Goal: Task Accomplishment & Management: Manage account settings

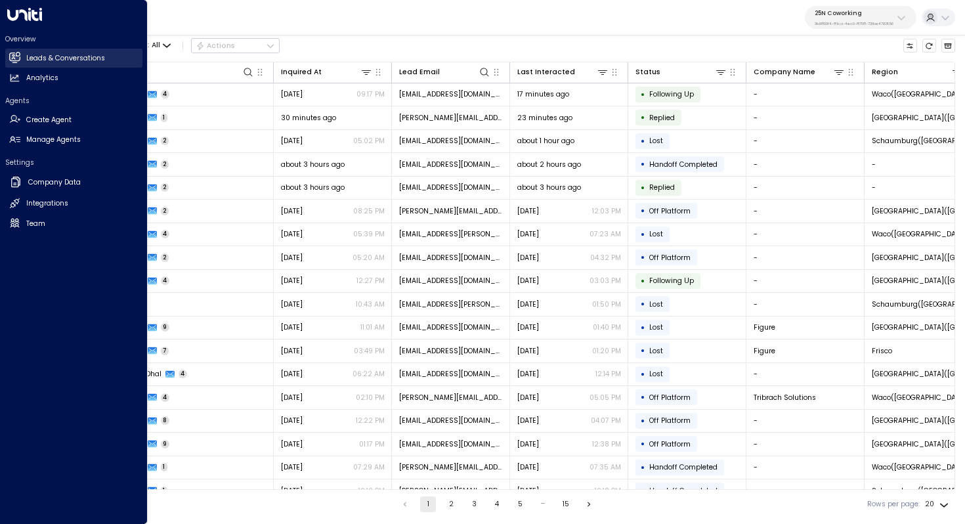
click at [60, 61] on h2 "Leads & Conversations" at bounding box center [65, 58] width 79 height 11
click at [87, 143] on link "Manage Agents Manage Agents" at bounding box center [73, 140] width 137 height 19
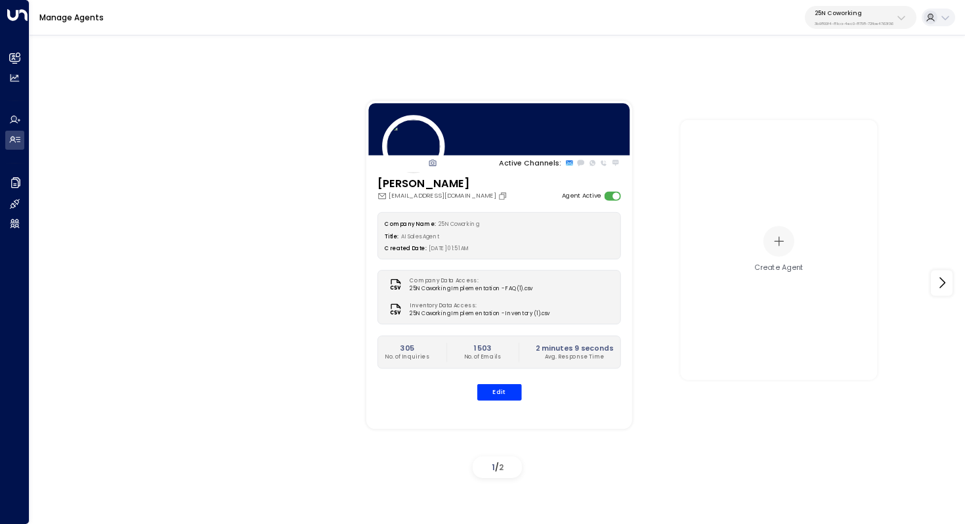
click at [874, 29] on div "Manage Agents 25N Coworking 3b9800f4-81ca-4ec0-8758-72fbe4763f36" at bounding box center [498, 17] width 936 height 35
click at [873, 20] on div "25N Coworking 3b9800f4-81ca-4ec0-8758-72fbe4763f36" at bounding box center [854, 17] width 79 height 17
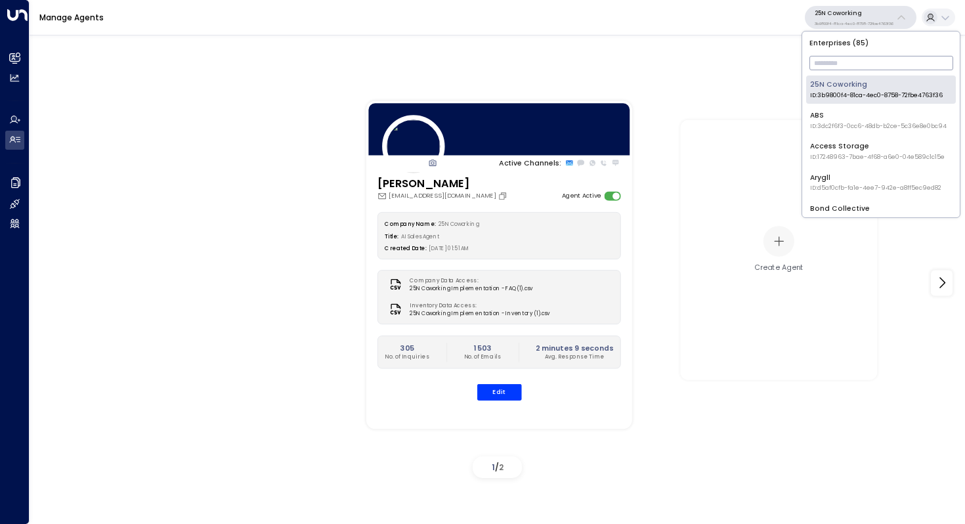
click at [840, 54] on input "text" at bounding box center [881, 63] width 144 height 21
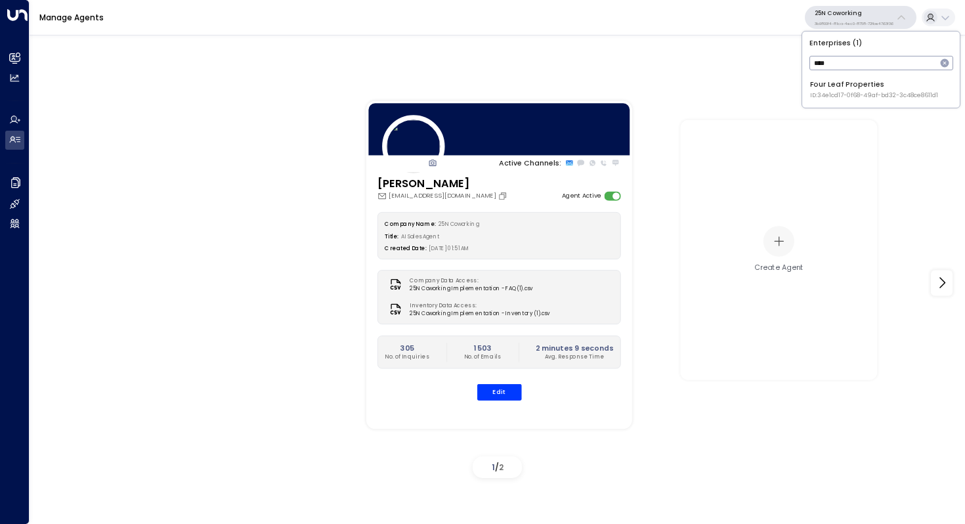
type input "****"
click at [834, 87] on div "Four Leaf Properties ID: 34e1cd17-0f68-49af-bd32-3c48ce8611d1" at bounding box center [874, 89] width 128 height 20
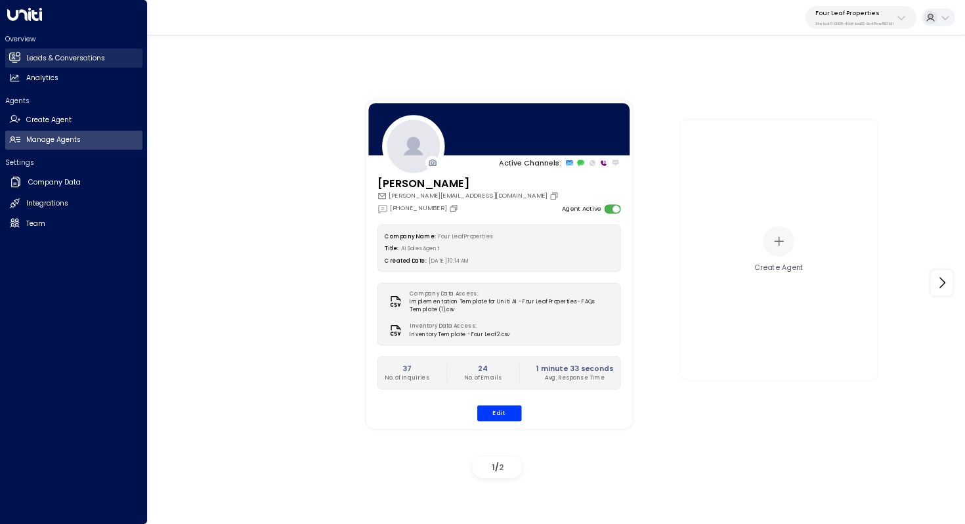
click at [72, 62] on h2 "Leads & Conversations" at bounding box center [65, 58] width 79 height 11
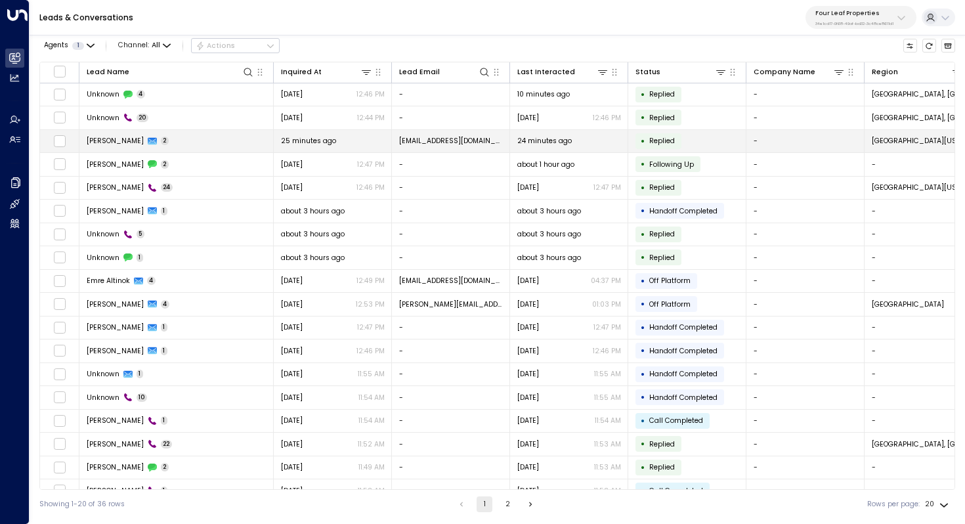
click at [221, 145] on td "[PERSON_NAME] 2" at bounding box center [176, 141] width 194 height 23
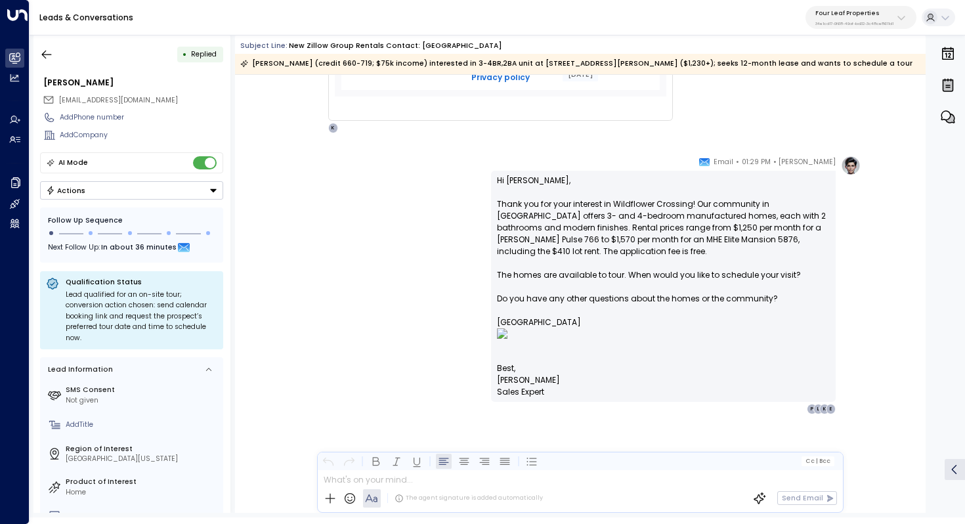
scroll to position [806, 0]
drag, startPoint x: 628, startPoint y: 298, endPoint x: 642, endPoint y: 298, distance: 13.8
click at [642, 298] on p "Hi [PERSON_NAME], Thank you for your interest in Wildflower Crossing! Our commu…" at bounding box center [663, 269] width 333 height 188
click at [629, 328] on img at bounding box center [612, 333] width 230 height 11
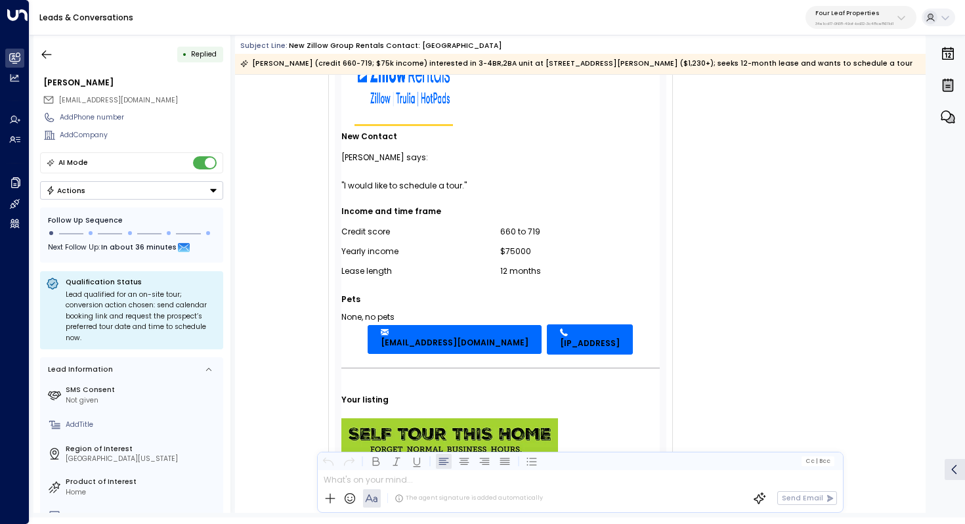
scroll to position [0, 0]
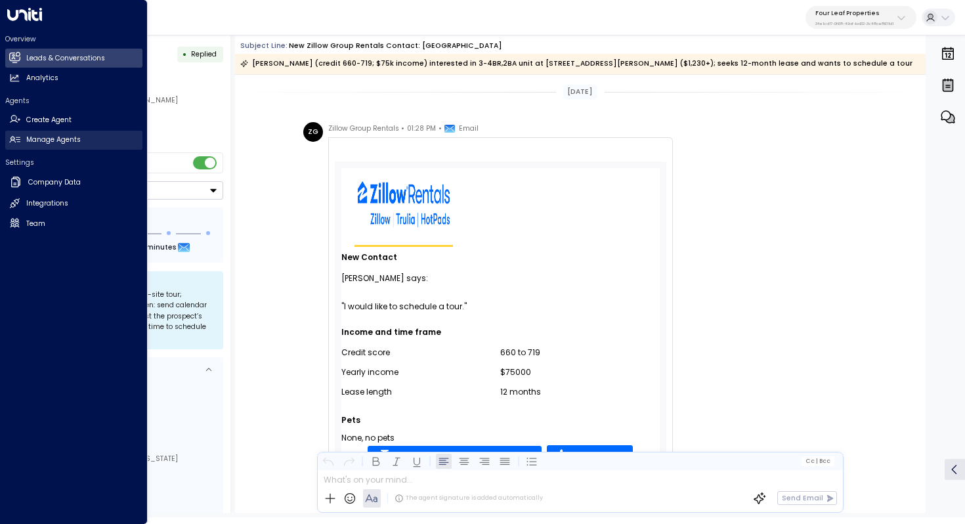
click at [81, 137] on link "Manage Agents Manage Agents" at bounding box center [73, 140] width 137 height 19
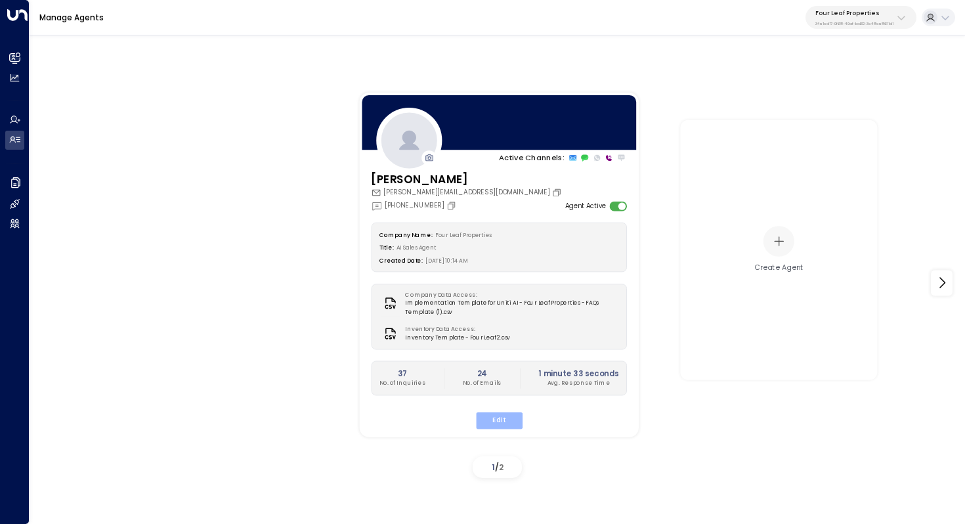
click at [510, 427] on button "Edit" at bounding box center [498, 420] width 47 height 17
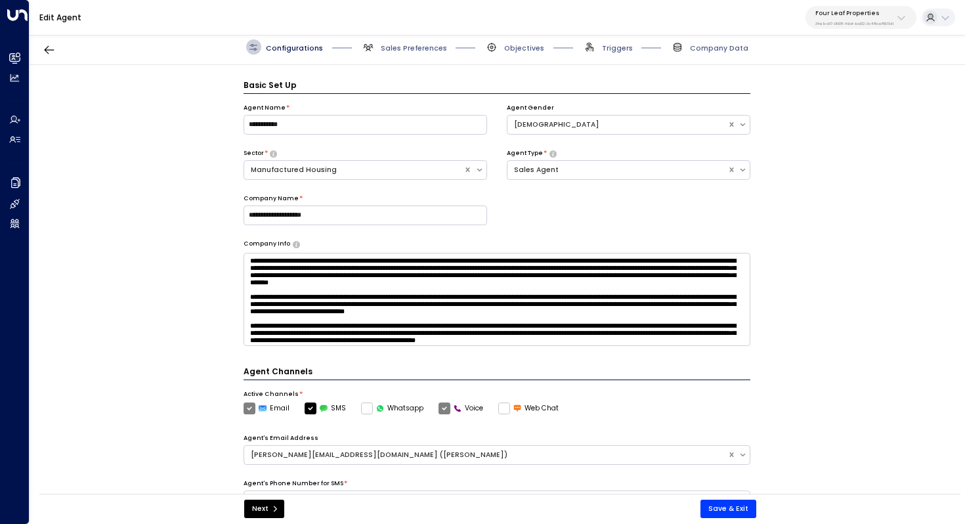
scroll to position [14, 0]
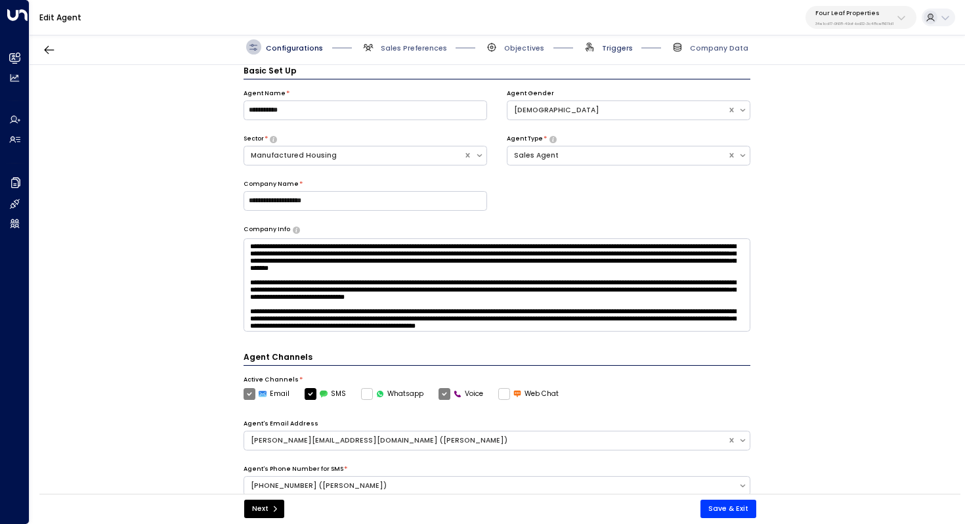
click at [614, 44] on span "Triggers" at bounding box center [617, 48] width 31 height 10
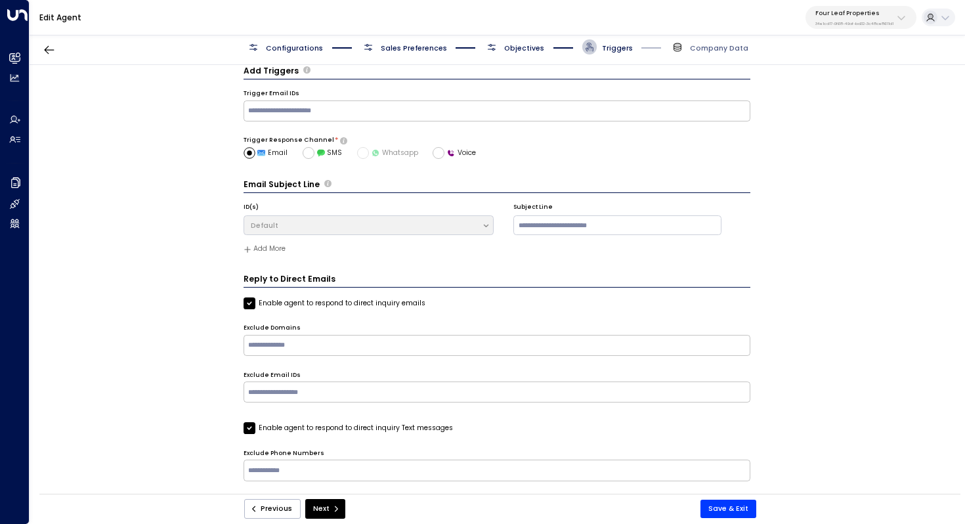
click at [301, 41] on span "Configurations" at bounding box center [284, 46] width 77 height 15
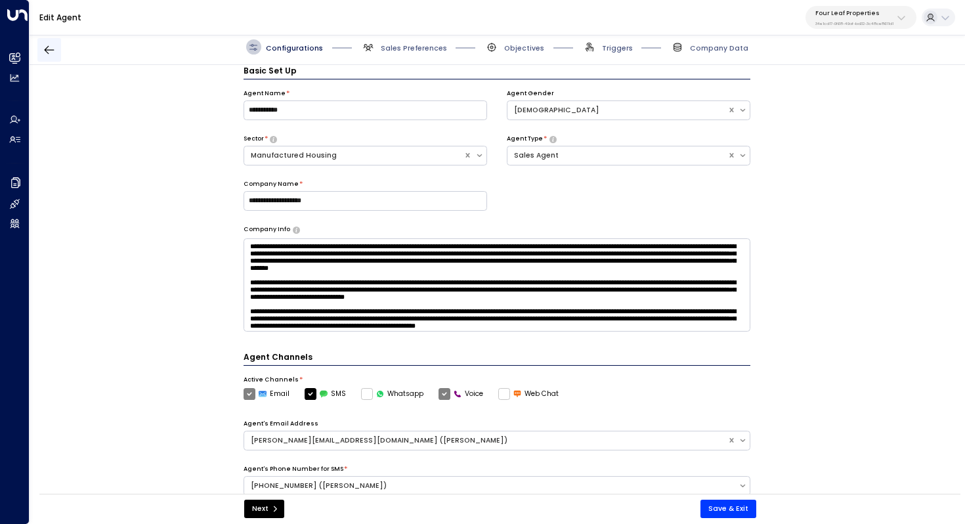
click at [58, 56] on button "button" at bounding box center [49, 50] width 24 height 24
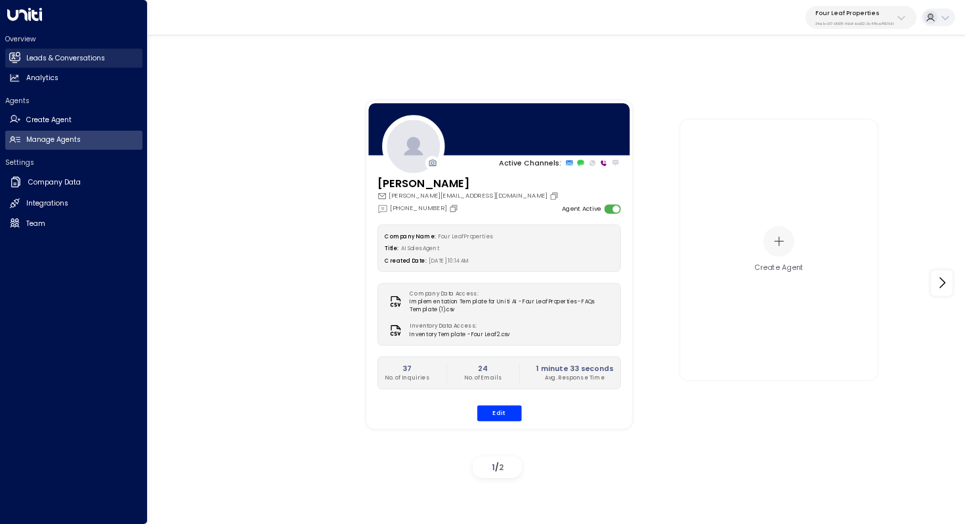
click at [102, 54] on h2 "Leads & Conversations" at bounding box center [65, 58] width 79 height 11
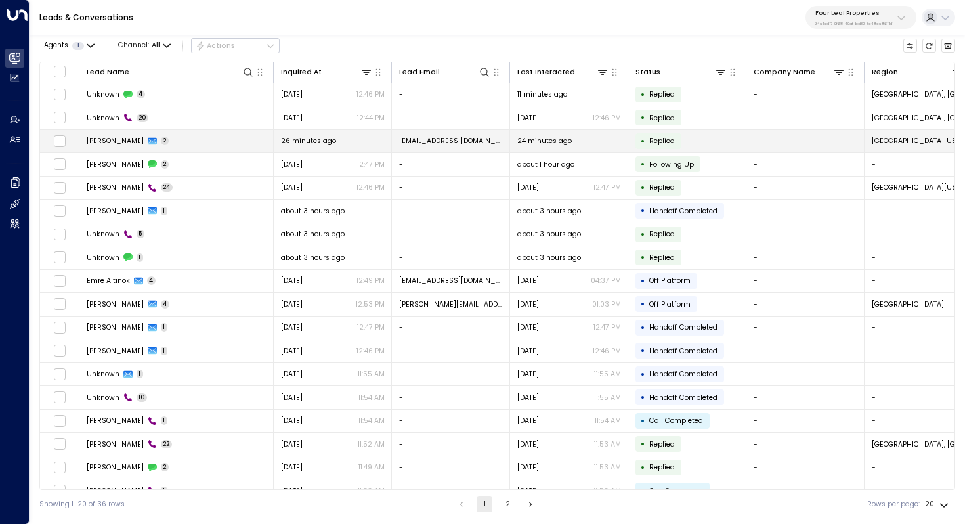
scroll to position [9, 0]
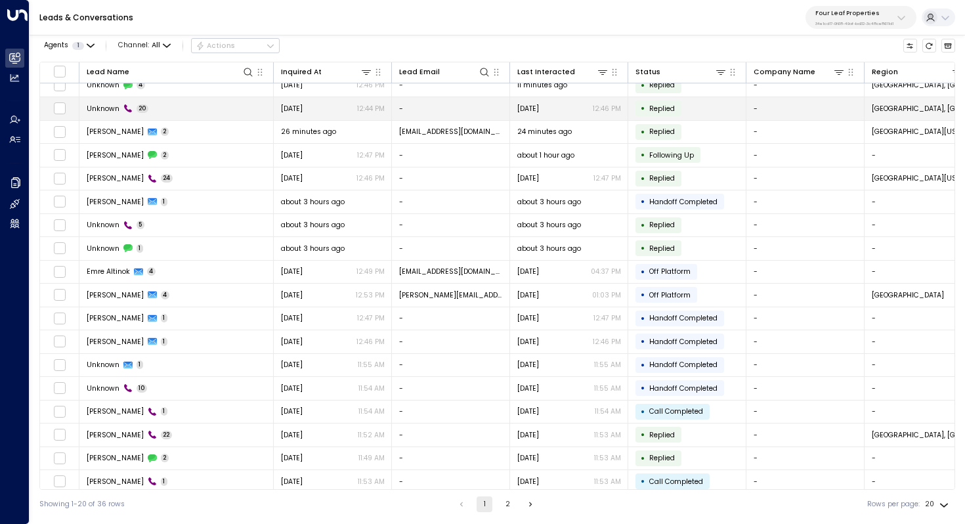
click at [214, 113] on td "Unknown 20" at bounding box center [176, 108] width 194 height 23
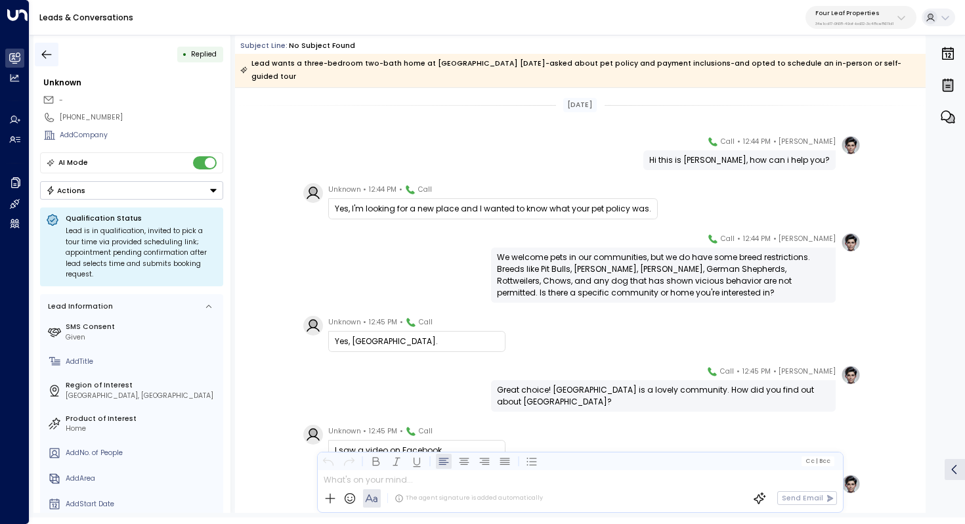
click at [37, 54] on button "button" at bounding box center [47, 55] width 24 height 24
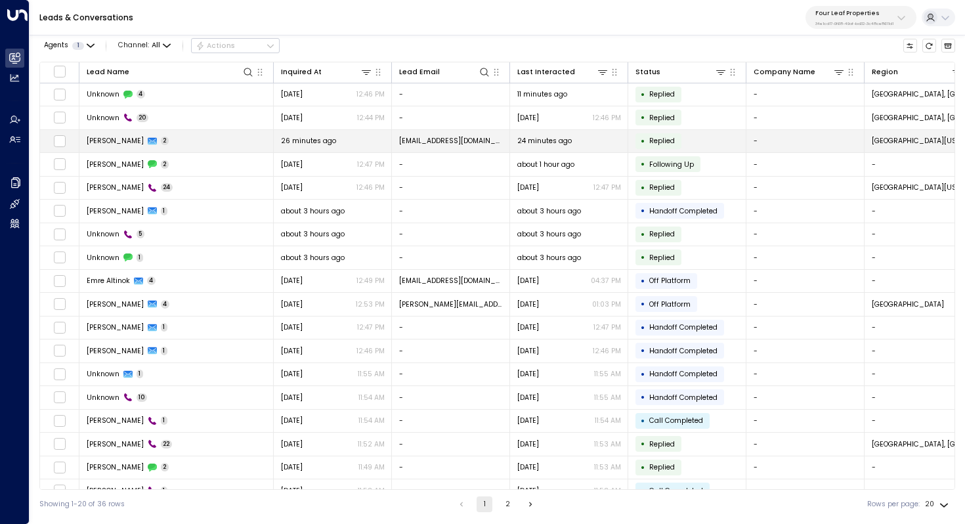
click at [189, 143] on td "[PERSON_NAME] 2" at bounding box center [176, 141] width 194 height 23
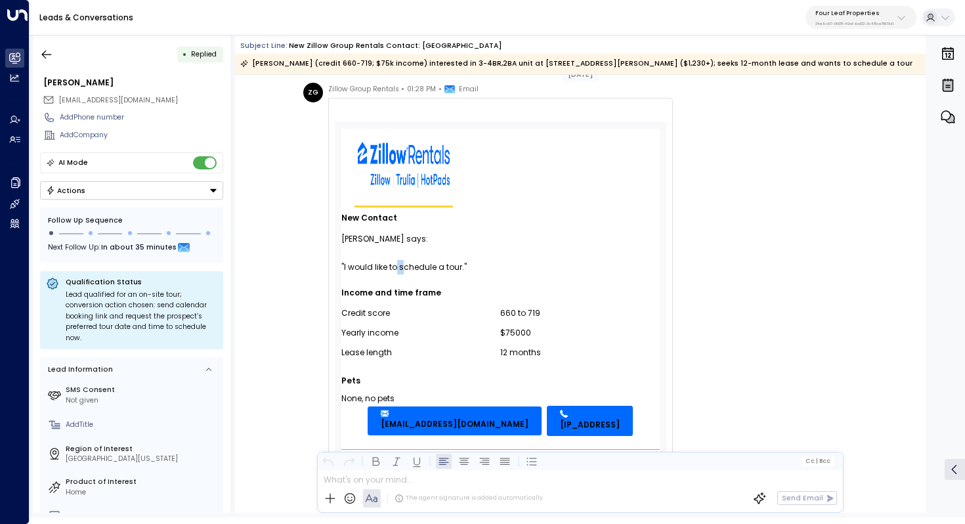
click at [401, 265] on div ""I would like to schedule a tour."" at bounding box center [500, 267] width 318 height 14
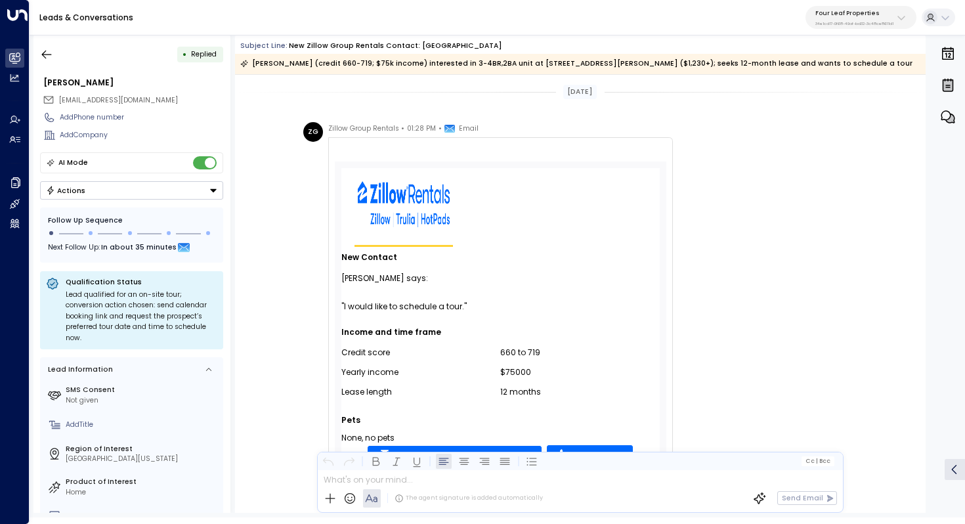
click at [733, 203] on div "ZG Zillow Group Rentals • 01:28 PM • Email Zillow Rentals Inquiry New Contact […" at bounding box center [582, 530] width 558 height 817
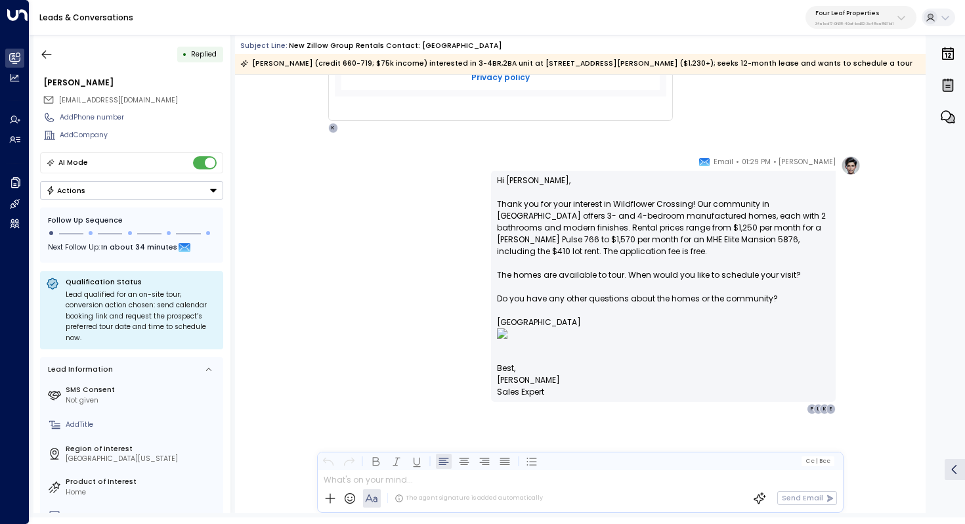
scroll to position [806, 0]
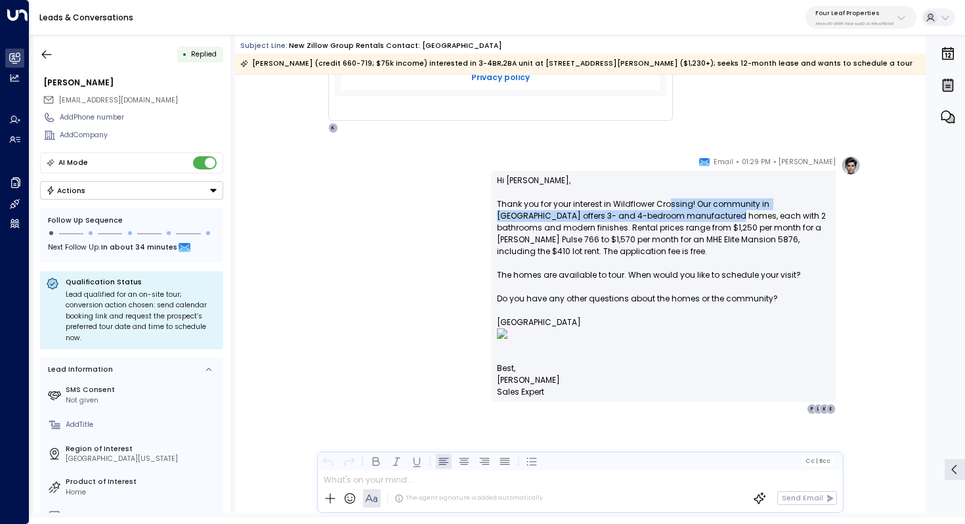
drag, startPoint x: 669, startPoint y: 207, endPoint x: 669, endPoint y: 217, distance: 9.2
click at [669, 217] on p "Hi [PERSON_NAME], Thank you for your interest in Wildflower Crossing! Our commu…" at bounding box center [663, 269] width 333 height 188
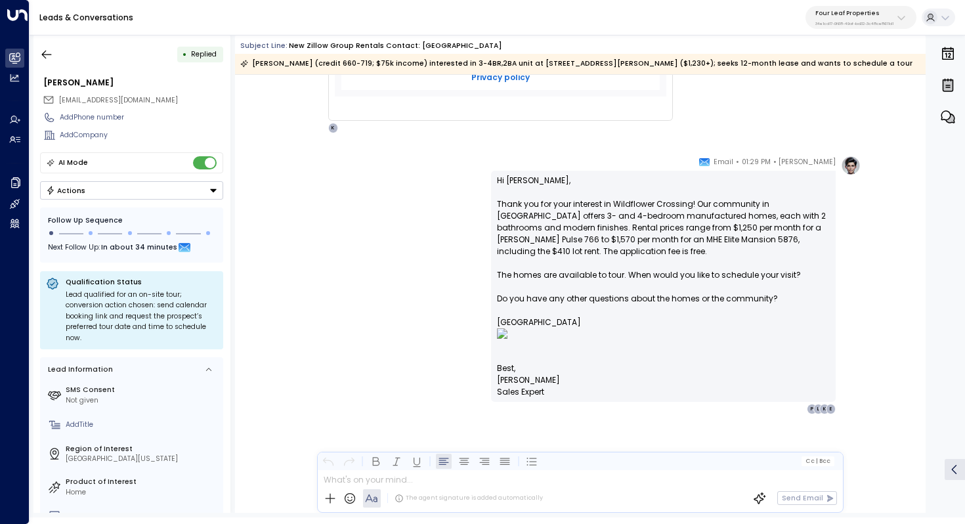
click at [660, 209] on p "Hi [PERSON_NAME], Thank you for your interest in Wildflower Crossing! Our commu…" at bounding box center [663, 269] width 333 height 188
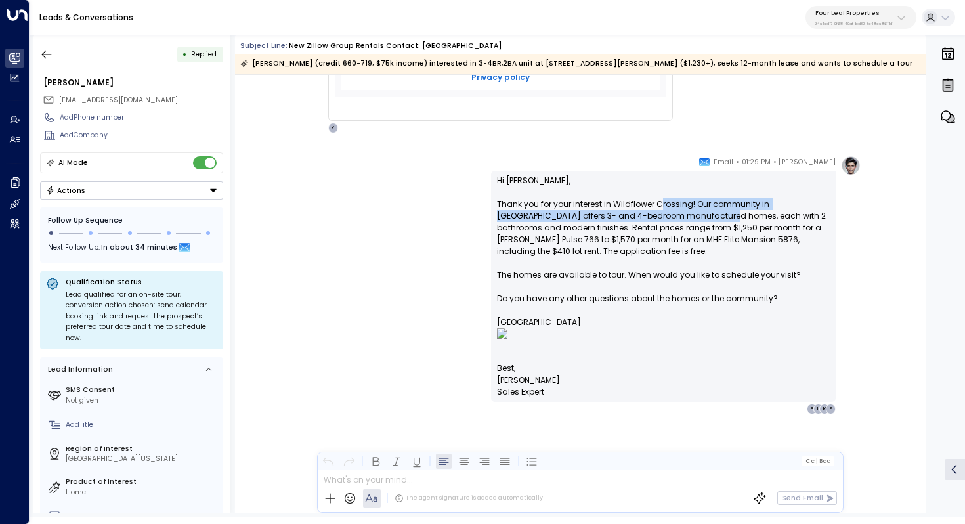
drag, startPoint x: 660, startPoint y: 207, endPoint x: 660, endPoint y: 216, distance: 8.5
click at [660, 216] on p "Hi [PERSON_NAME], Thank you for your interest in Wildflower Crossing! Our commu…" at bounding box center [663, 269] width 333 height 188
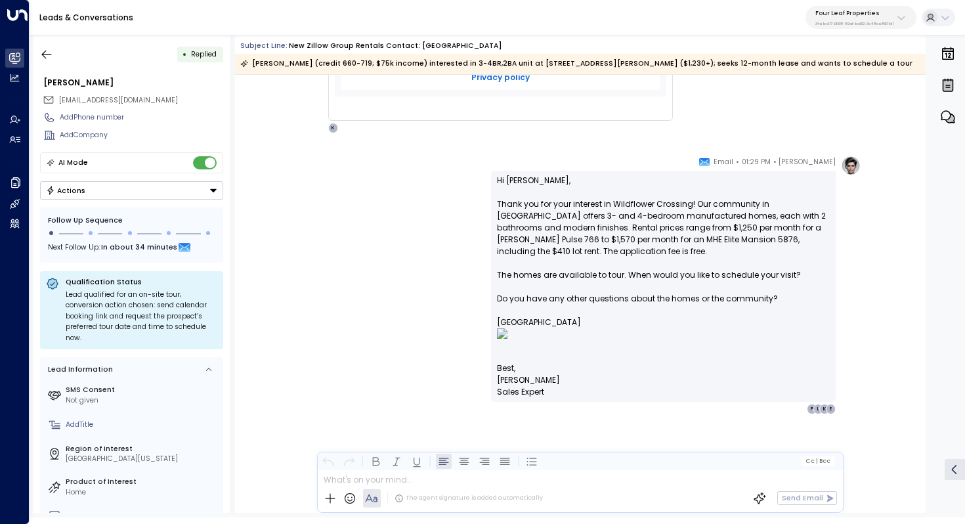
drag, startPoint x: 664, startPoint y: 211, endPoint x: 664, endPoint y: 227, distance: 15.1
click at [664, 226] on p "Hi [PERSON_NAME], Thank you for your interest in Wildflower Crossing! Our commu…" at bounding box center [663, 269] width 333 height 188
click at [664, 227] on p "Hi [PERSON_NAME], Thank you for your interest in Wildflower Crossing! Our commu…" at bounding box center [663, 269] width 333 height 188
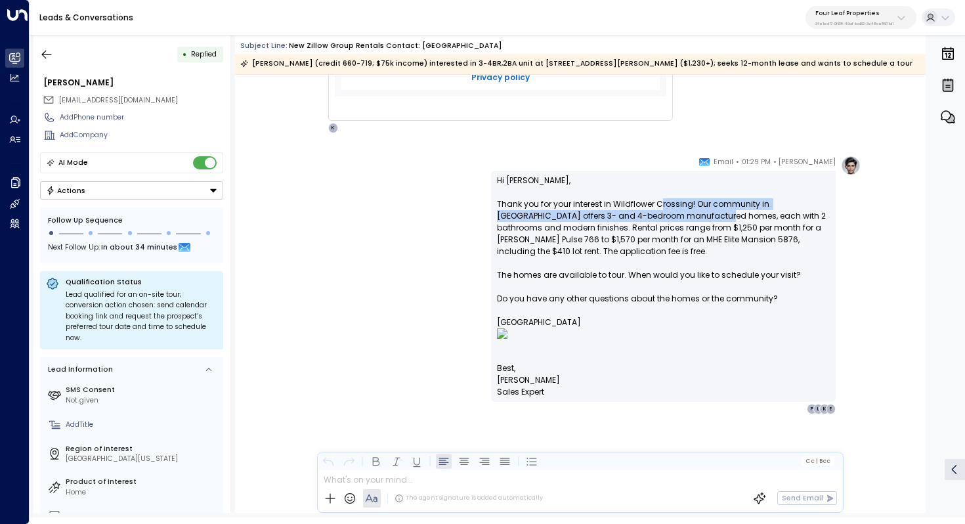
drag, startPoint x: 658, startPoint y: 202, endPoint x: 658, endPoint y: 219, distance: 17.1
click at [658, 219] on p "Hi [PERSON_NAME], Thank you for your interest in Wildflower Crossing! Our commu…" at bounding box center [663, 269] width 333 height 188
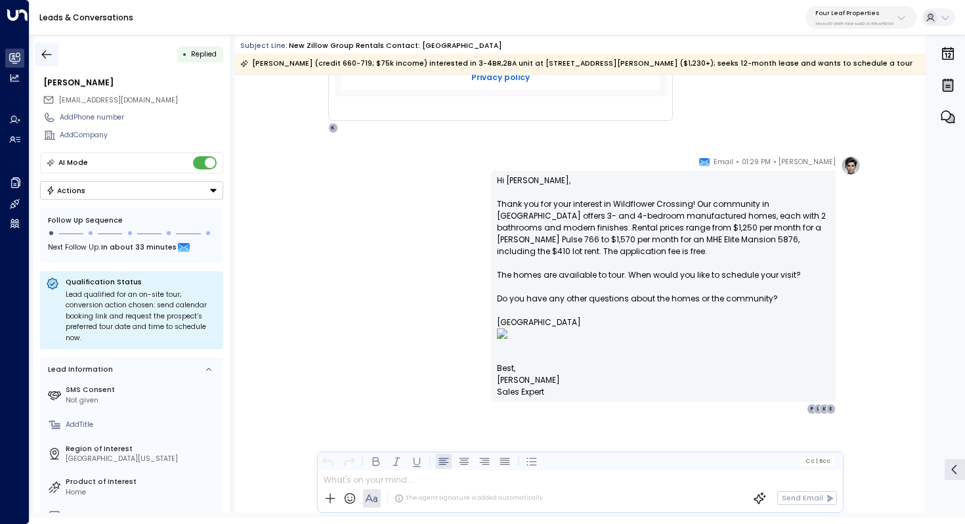
click at [45, 53] on icon "button" at bounding box center [46, 54] width 13 height 13
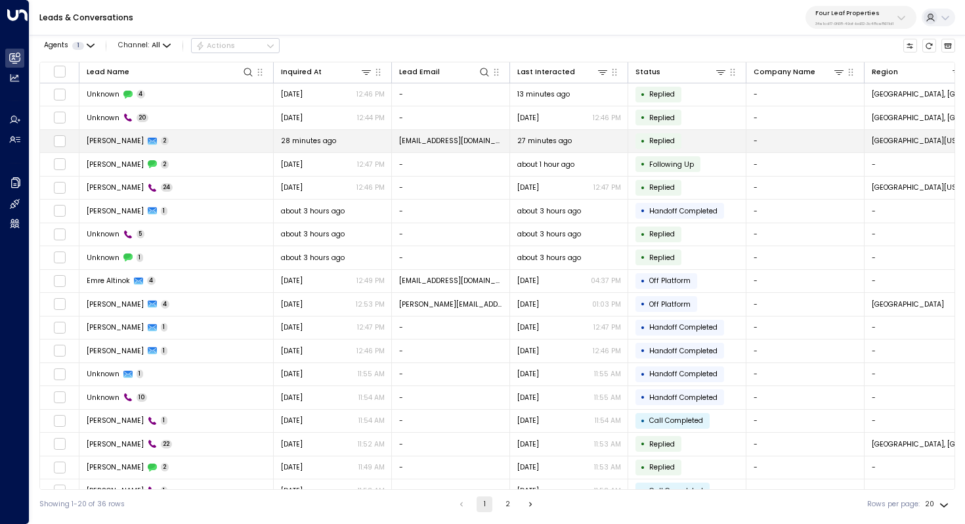
click at [158, 136] on div "[PERSON_NAME] 2" at bounding box center [128, 141] width 83 height 10
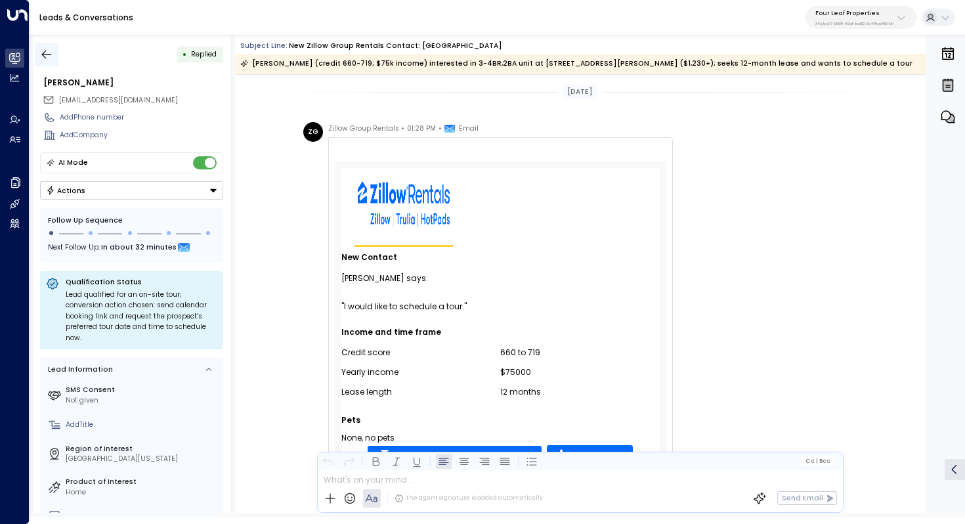
click at [41, 52] on icon "button" at bounding box center [46, 54] width 13 height 13
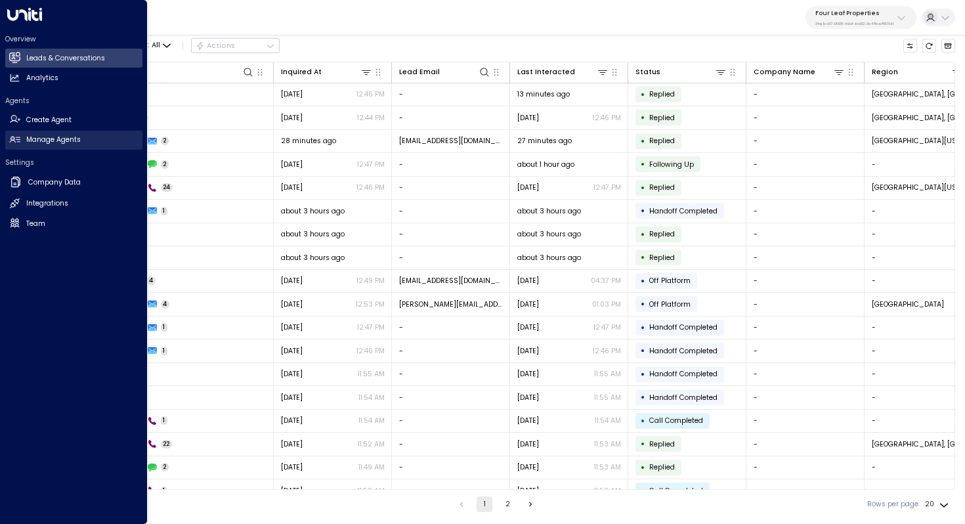
click at [89, 135] on link "Manage Agents Manage Agents" at bounding box center [73, 140] width 137 height 19
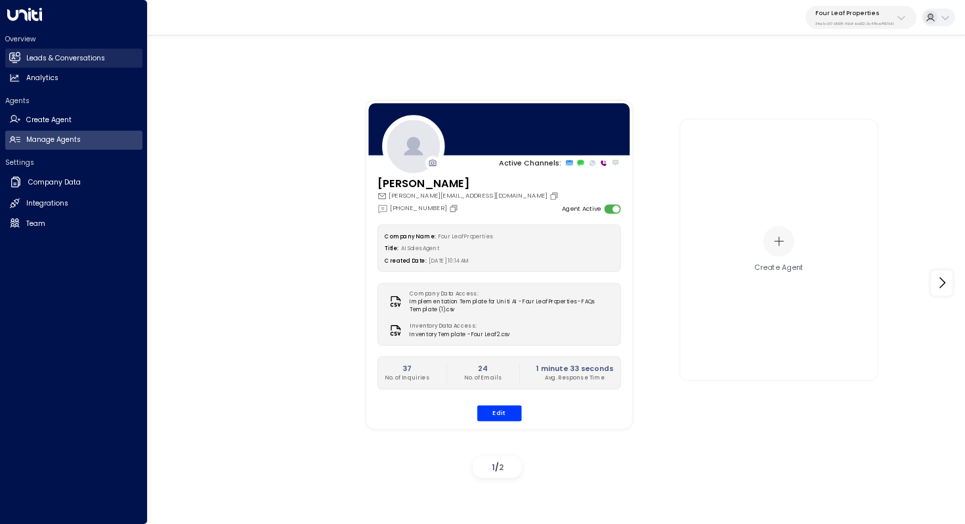
click at [95, 61] on h2 "Leads & Conversations" at bounding box center [65, 58] width 79 height 11
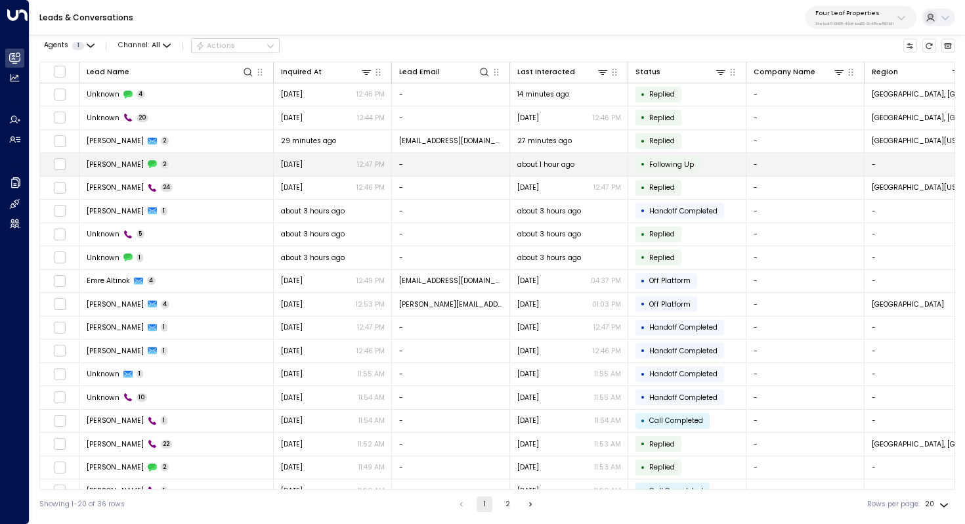
click at [232, 156] on td "[PERSON_NAME] 2" at bounding box center [176, 164] width 194 height 23
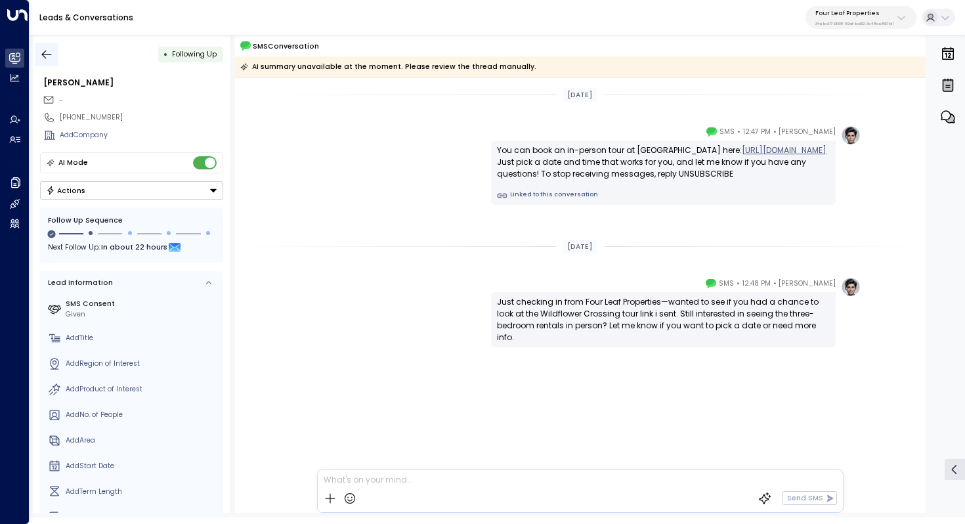
click at [53, 50] on button "button" at bounding box center [47, 55] width 24 height 24
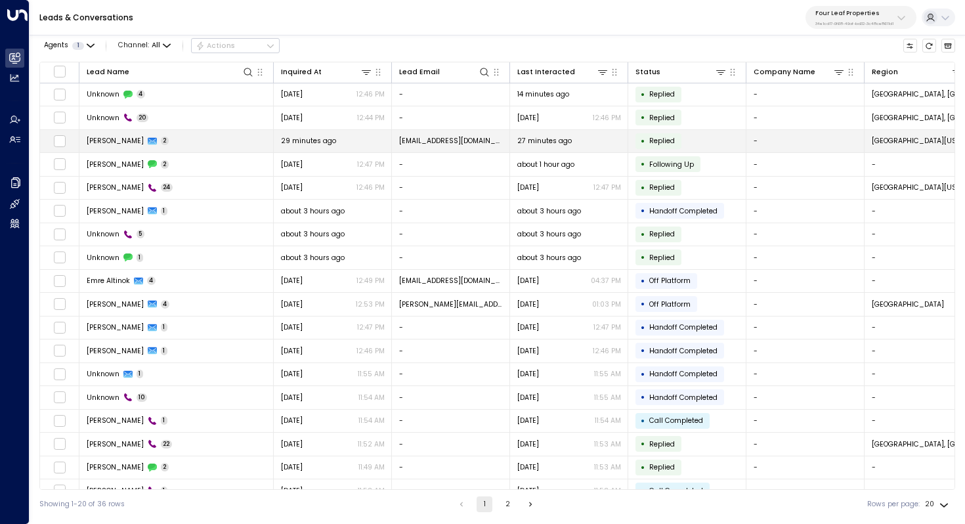
click at [173, 146] on td "[PERSON_NAME] 2" at bounding box center [176, 141] width 194 height 23
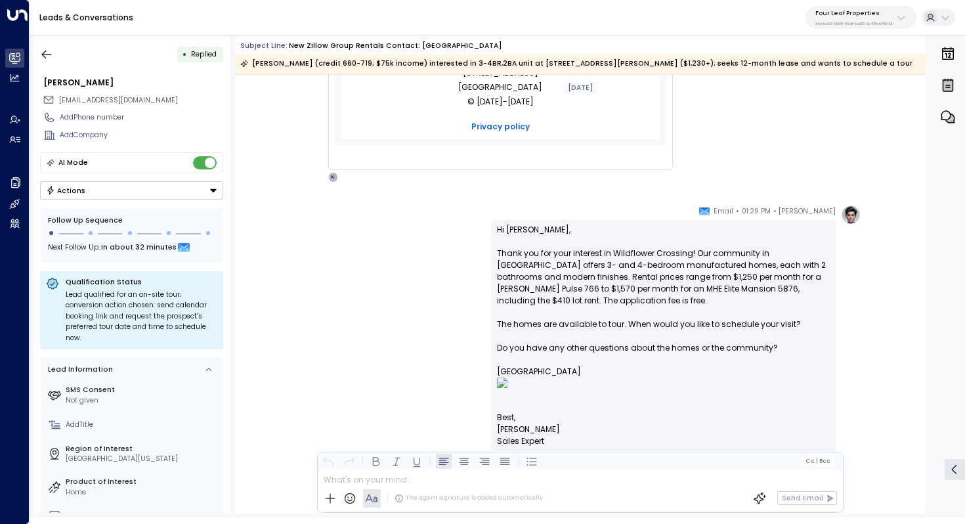
scroll to position [806, 0]
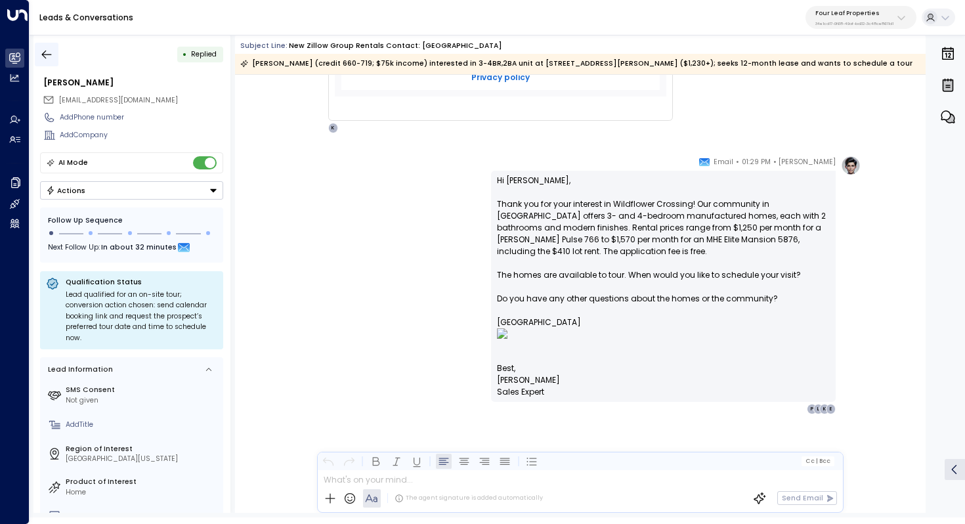
click at [43, 52] on icon "button" at bounding box center [46, 54] width 13 height 13
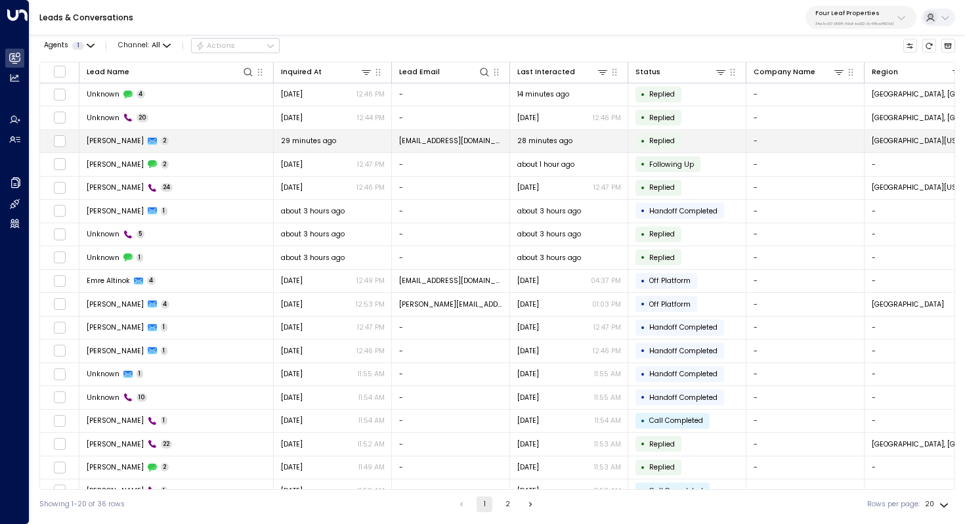
click at [186, 144] on td "[PERSON_NAME] 2" at bounding box center [176, 141] width 194 height 23
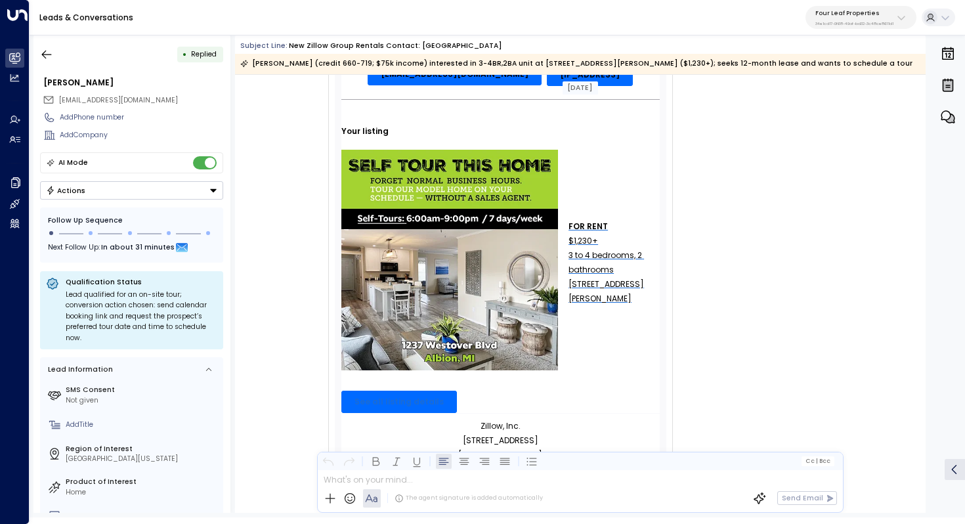
scroll to position [393, 0]
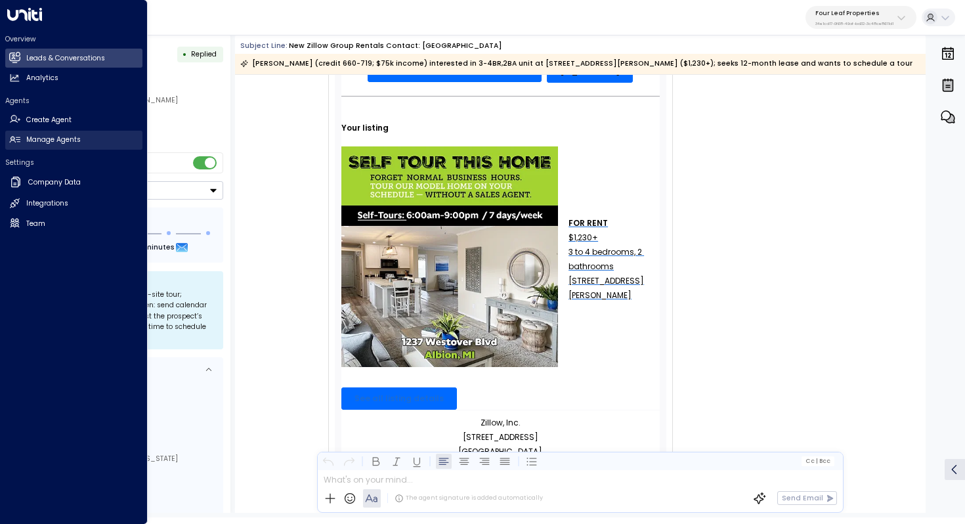
click at [59, 135] on h2 "Manage Agents" at bounding box center [53, 140] width 54 height 11
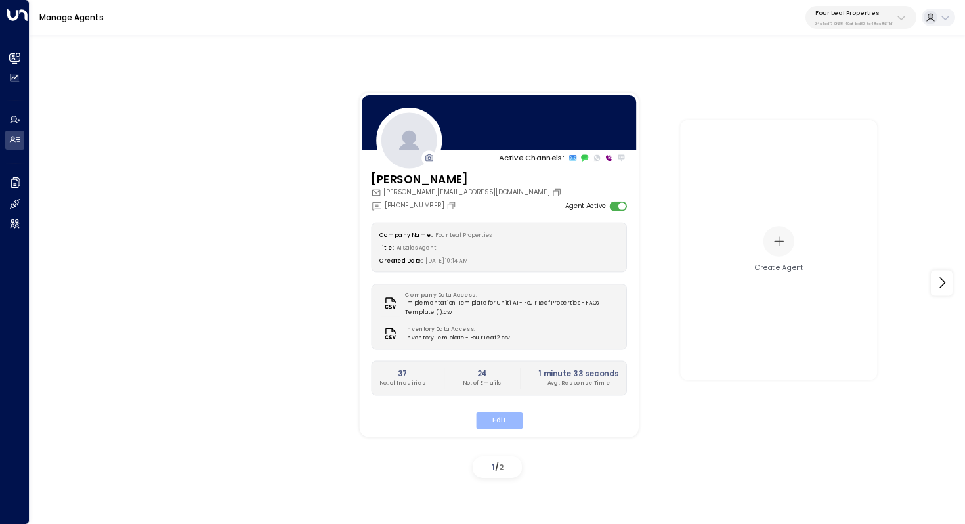
click at [498, 419] on button "Edit" at bounding box center [498, 420] width 47 height 17
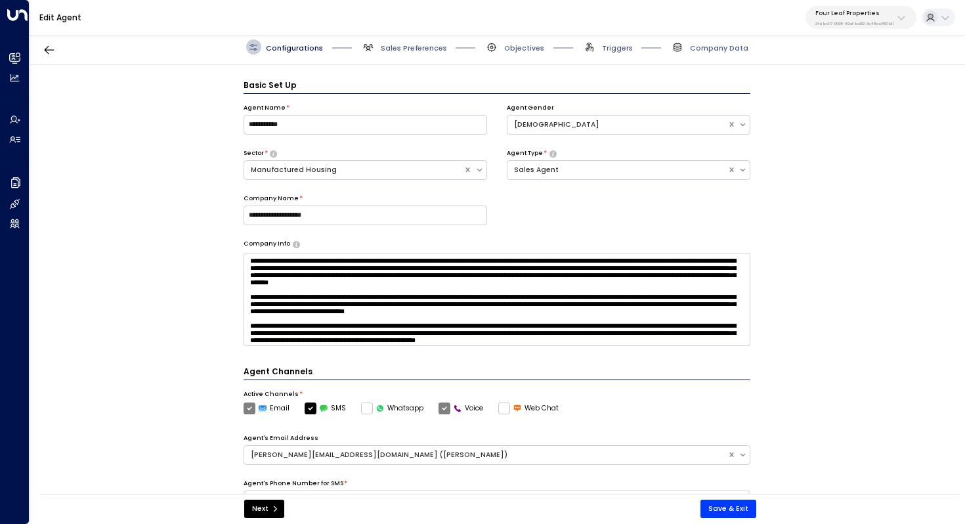
scroll to position [14, 0]
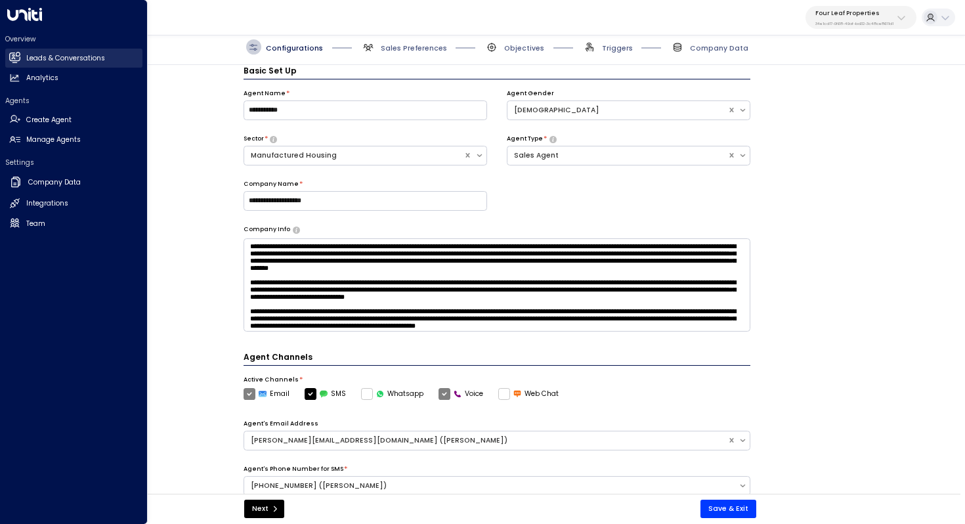
click at [68, 57] on h2 "Leads & Conversations" at bounding box center [65, 58] width 79 height 11
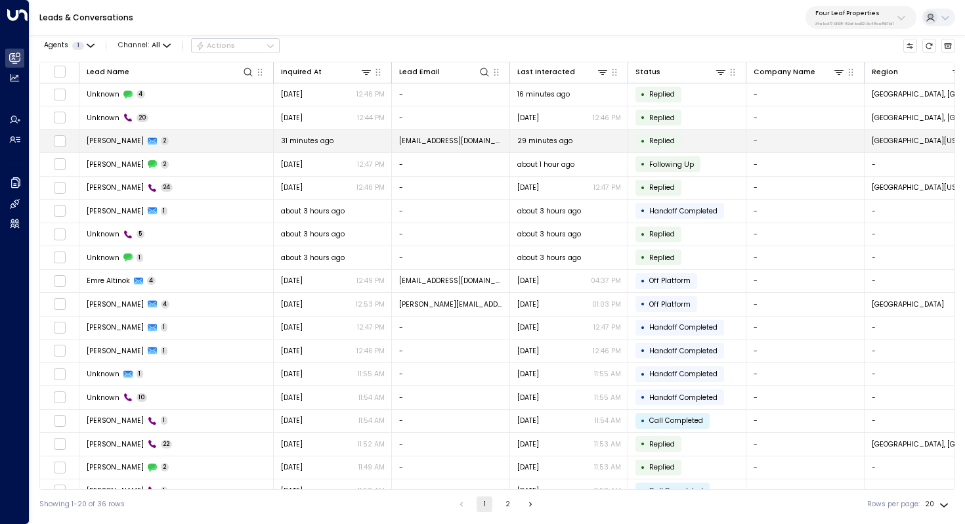
click at [114, 140] on span "[PERSON_NAME]" at bounding box center [115, 141] width 57 height 10
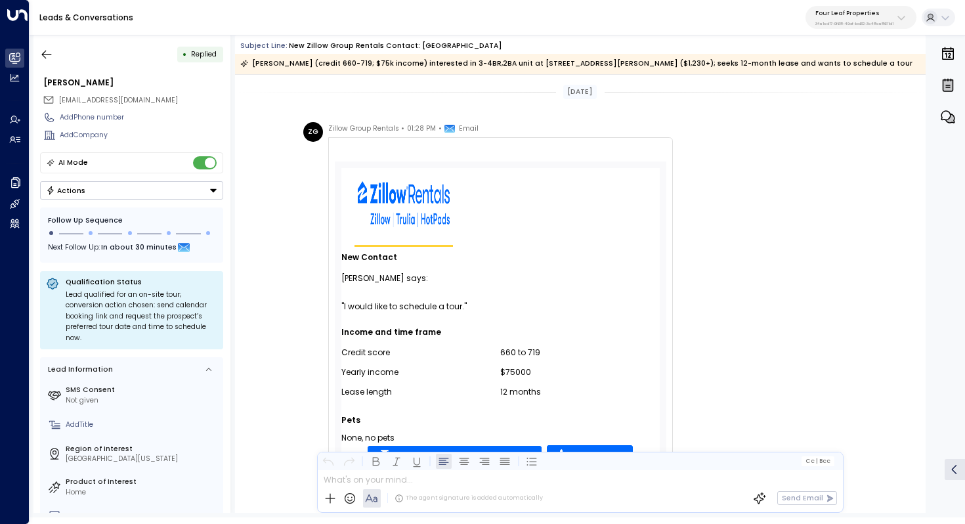
scroll to position [573, 0]
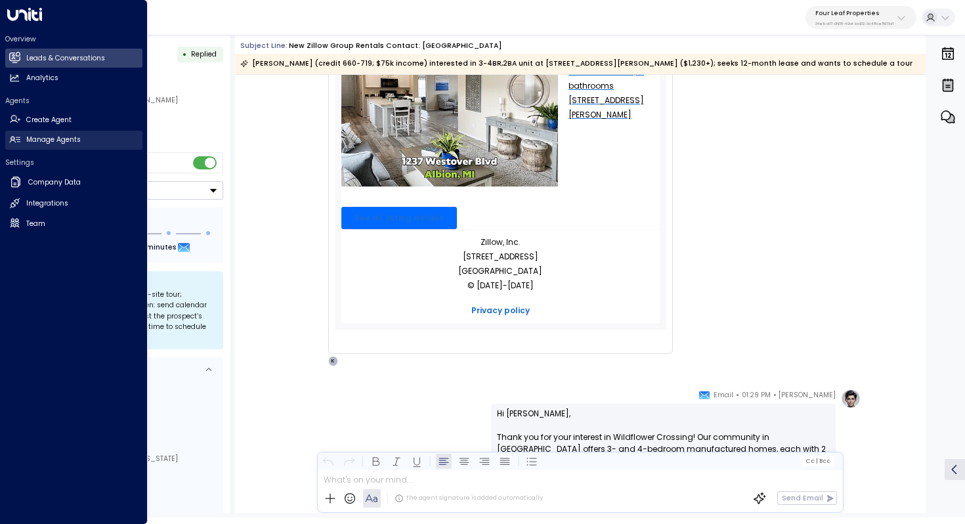
click at [74, 138] on h2 "Manage Agents" at bounding box center [53, 140] width 54 height 11
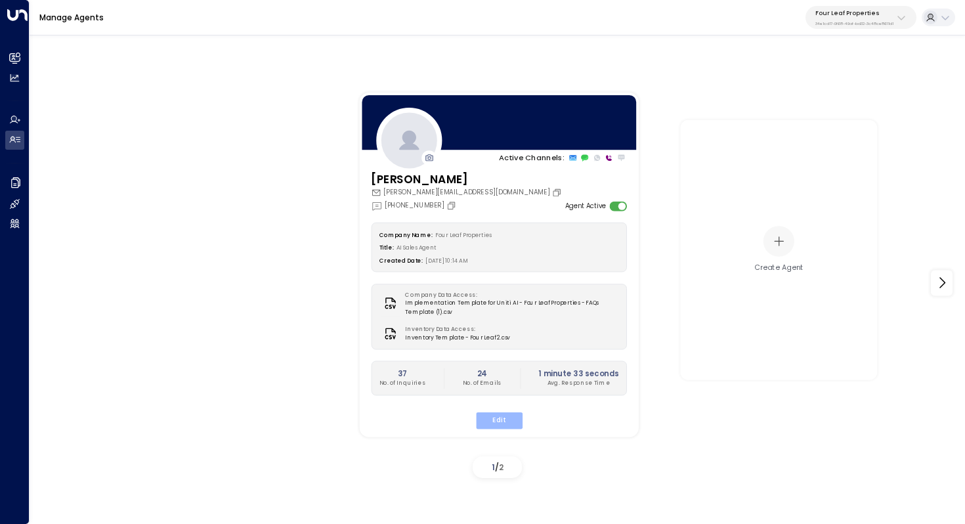
click at [506, 416] on button "Edit" at bounding box center [498, 420] width 47 height 17
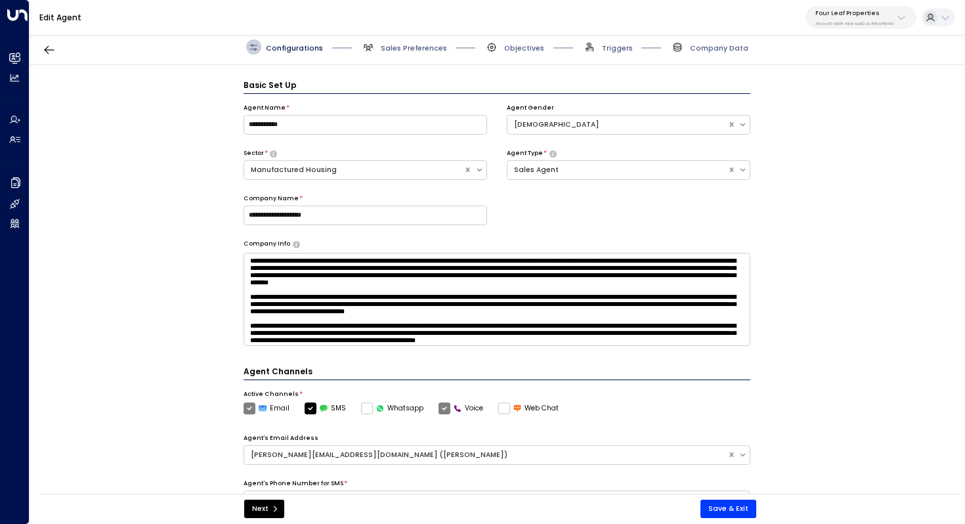
scroll to position [14, 0]
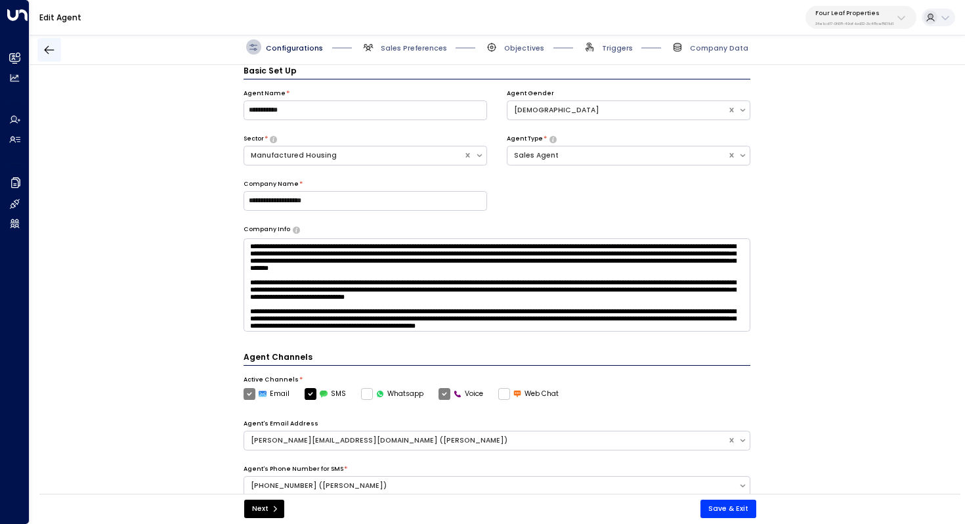
click at [53, 50] on icon "button" at bounding box center [50, 50] width 10 height 9
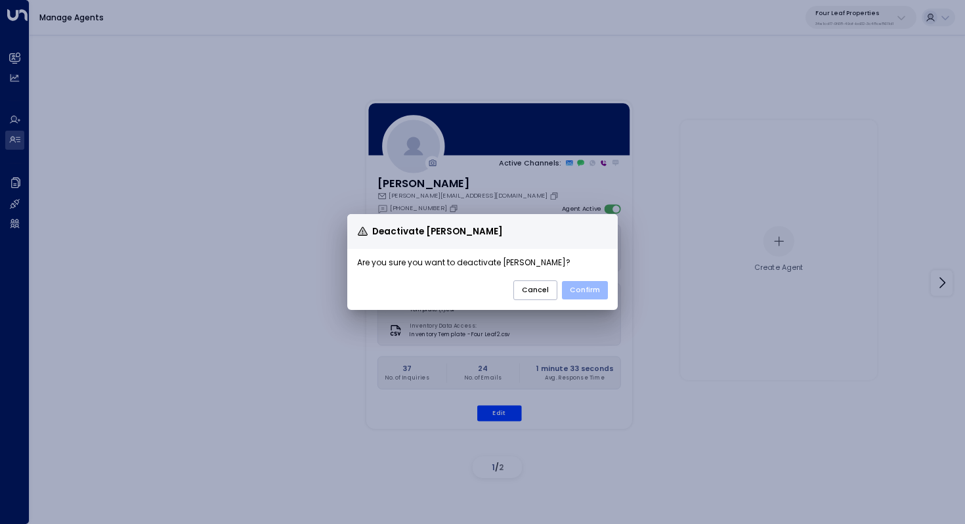
click at [596, 288] on button "Confirm" at bounding box center [585, 290] width 46 height 18
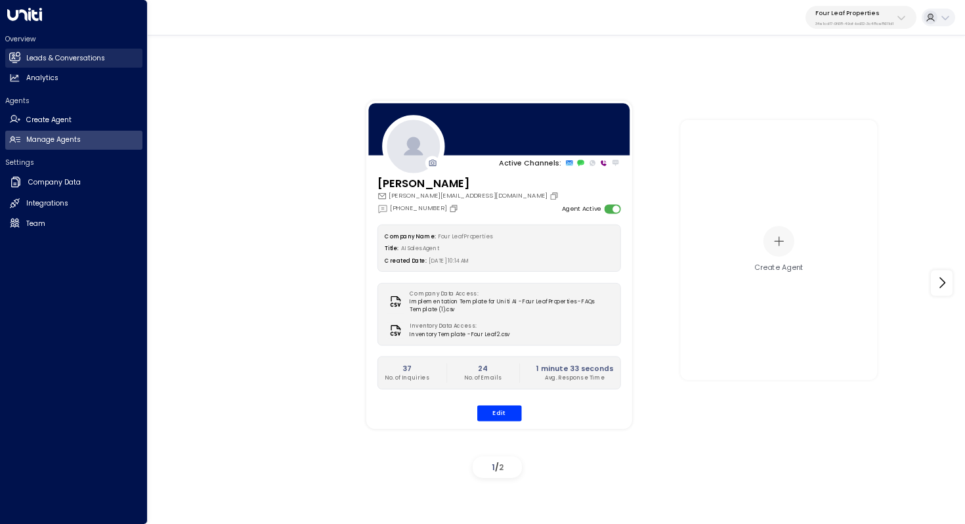
click at [68, 61] on h2 "Leads & Conversations" at bounding box center [65, 58] width 79 height 11
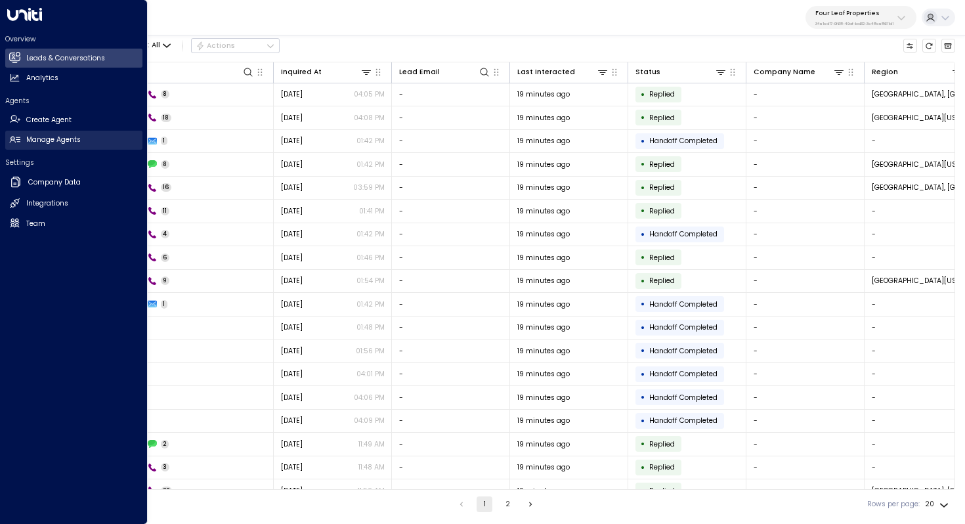
click at [68, 139] on h2 "Manage Agents" at bounding box center [53, 140] width 54 height 11
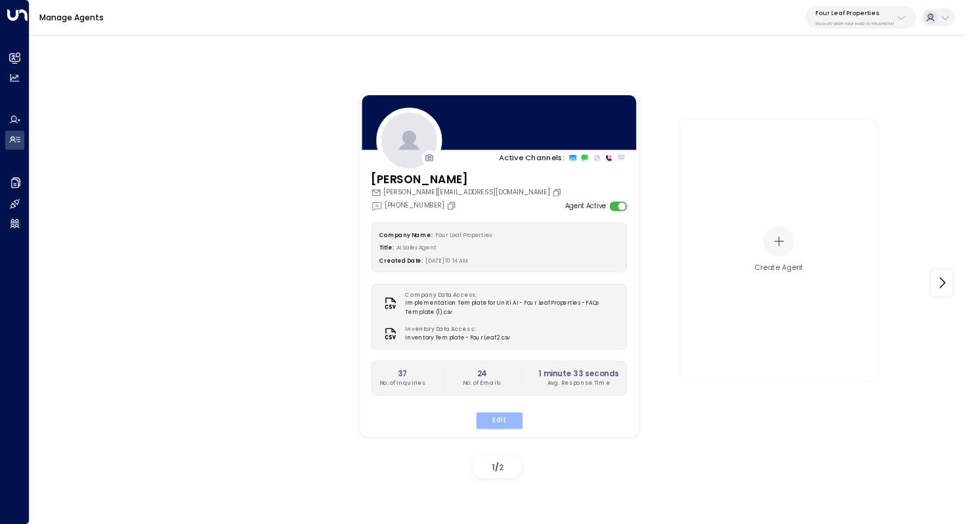
click at [507, 418] on button "Edit" at bounding box center [498, 420] width 47 height 17
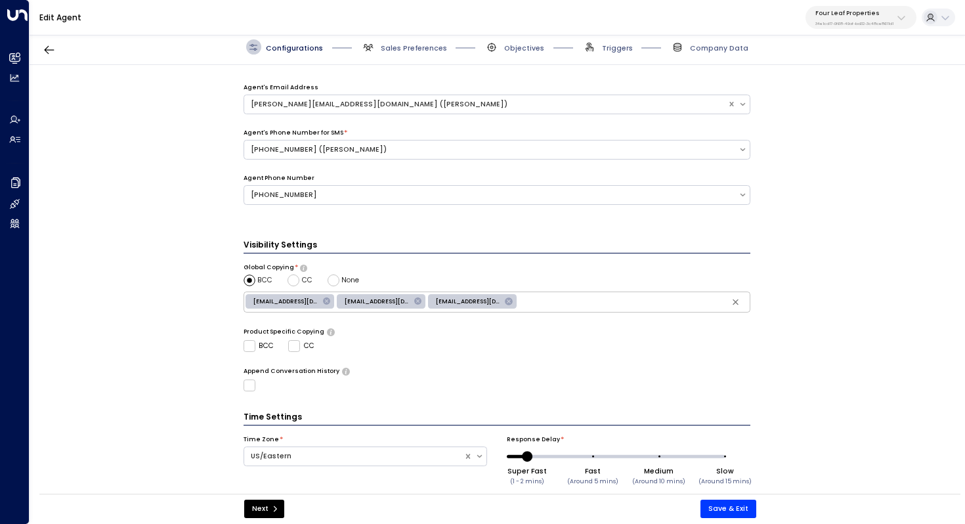
scroll to position [364, 0]
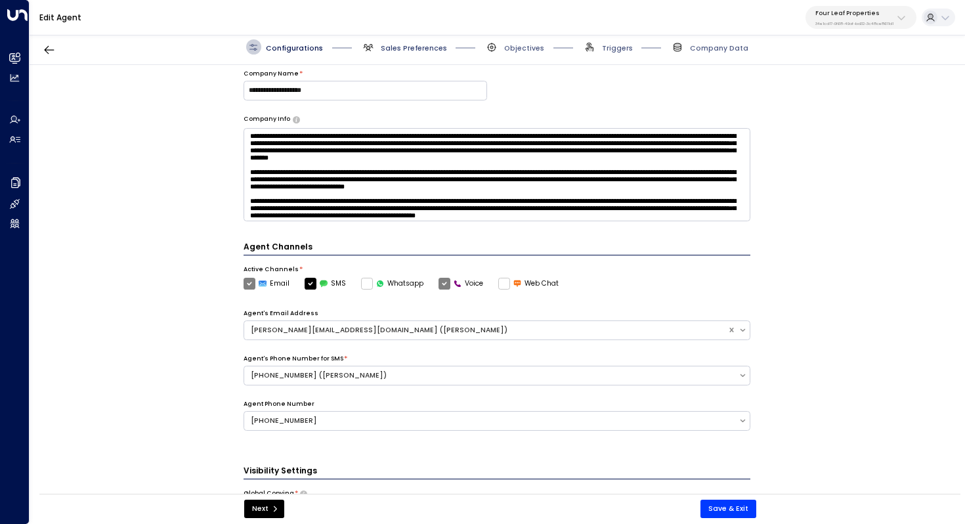
click at [416, 43] on span "Sales Preferences" at bounding box center [414, 48] width 66 height 10
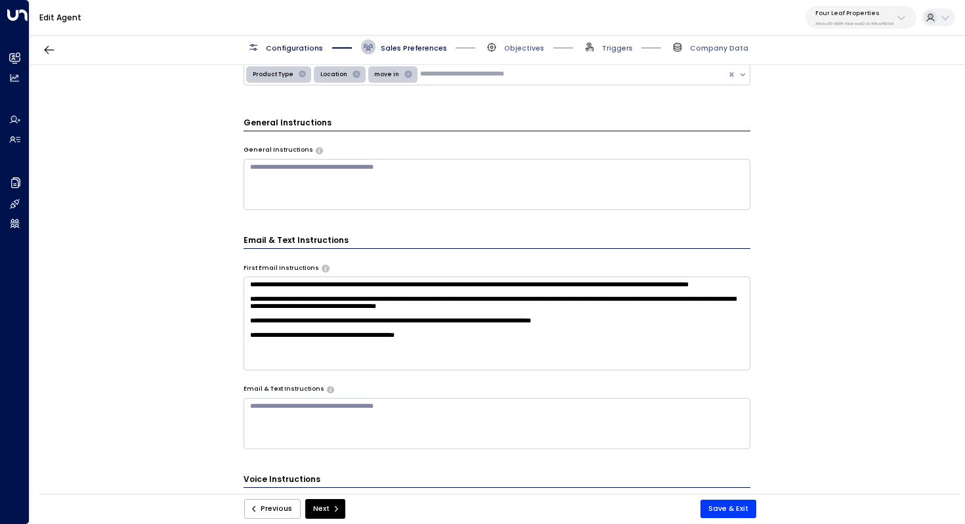
scroll to position [0, 0]
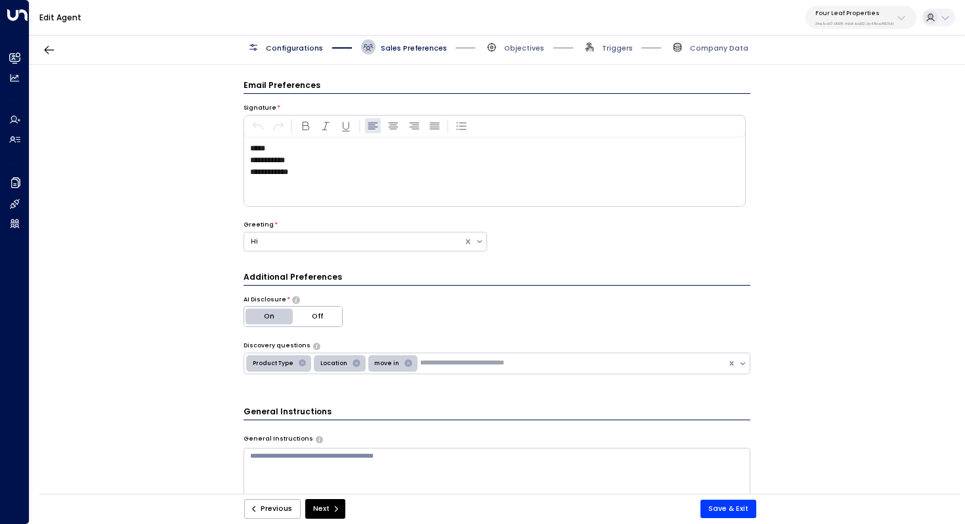
click at [863, 14] on p "Four Leaf Properties" at bounding box center [854, 13] width 78 height 8
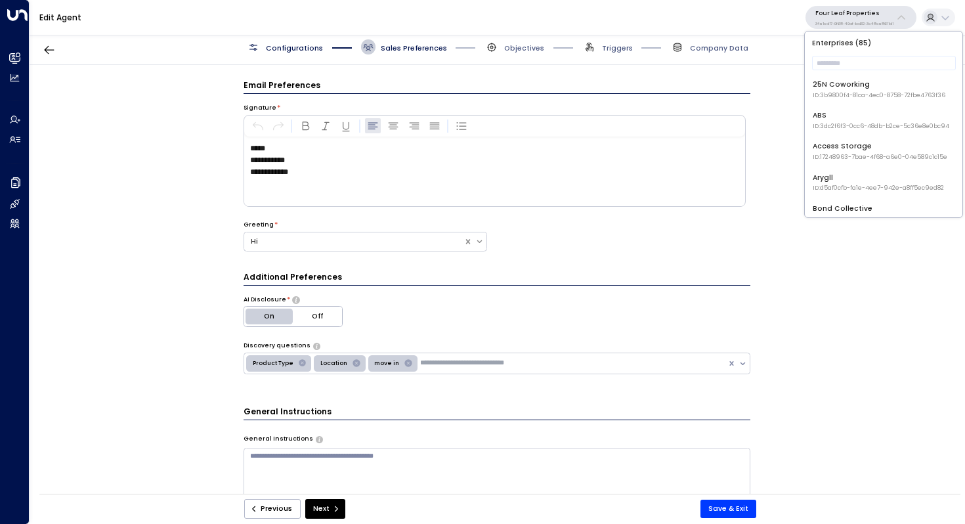
click at [137, 146] on div "**********" at bounding box center [497, 282] width 935 height 435
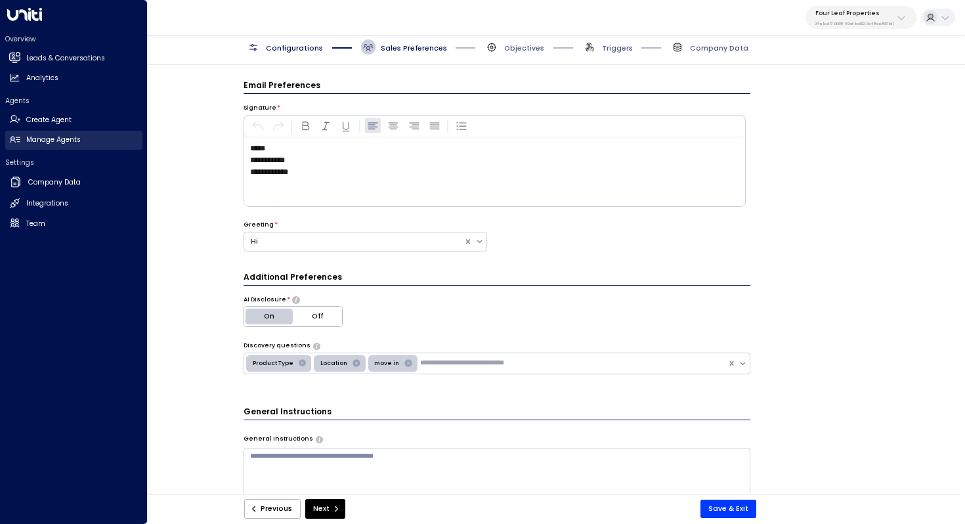
click at [46, 140] on h2 "Manage Agents" at bounding box center [53, 140] width 54 height 11
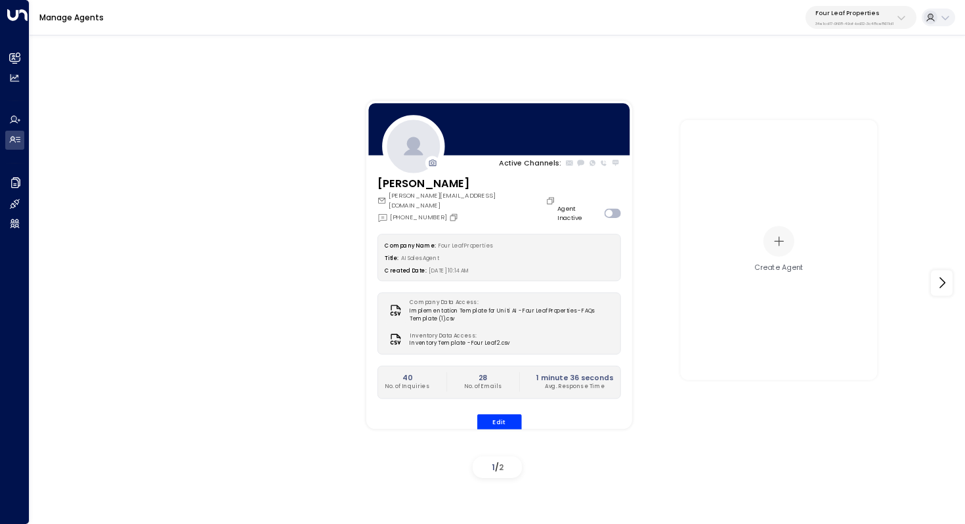
click at [859, 24] on p "34e1cd17-0f68-49af-bd32-3c48ce8611d1" at bounding box center [854, 23] width 78 height 5
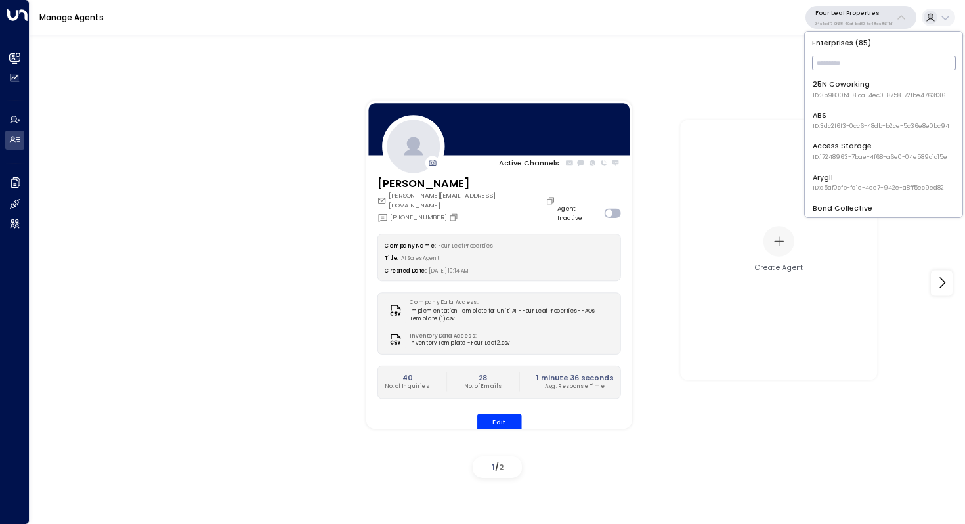
click at [833, 63] on input "text" at bounding box center [884, 63] width 144 height 21
type input "****"
click at [829, 114] on div "Uniti Demos ID: 4c025b01-9fa0-46ff-ab3a-a620b886896e" at bounding box center [881, 120] width 136 height 20
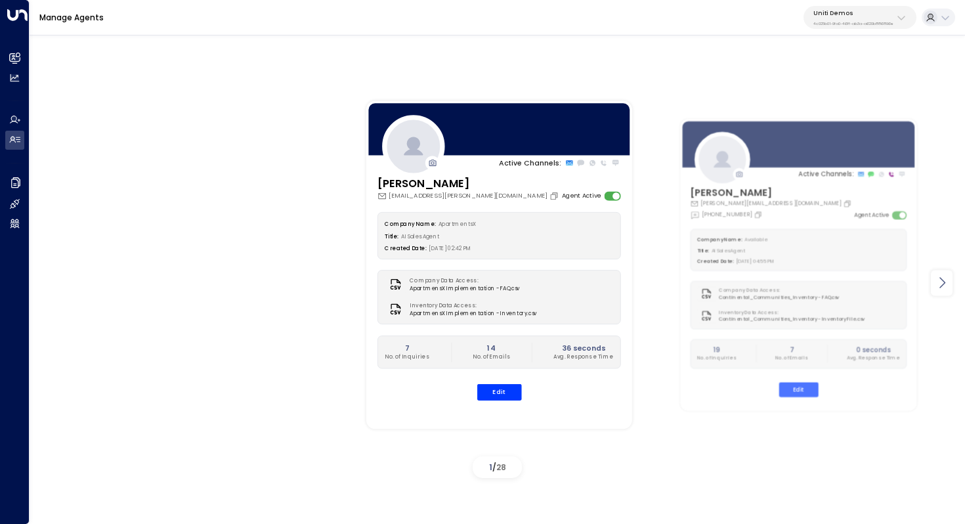
click at [943, 291] on div at bounding box center [942, 283] width 22 height 26
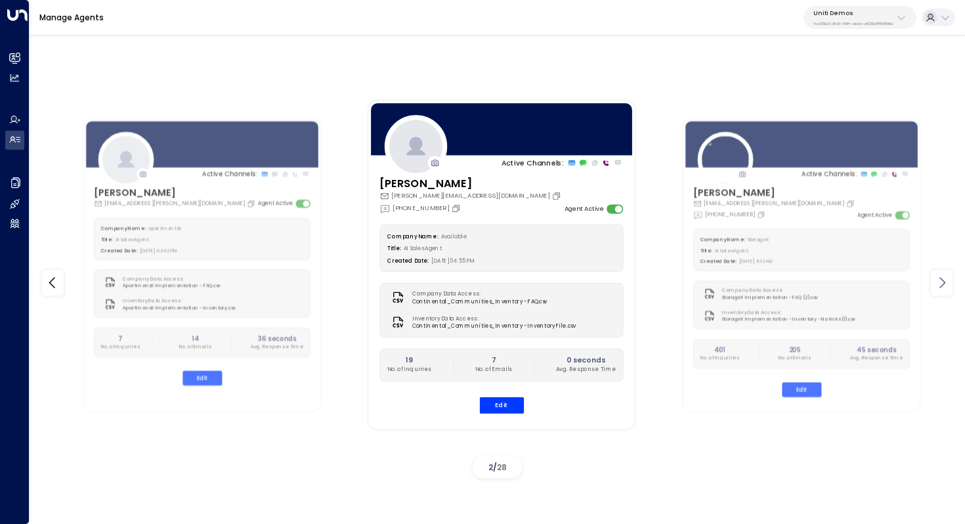
click at [943, 290] on icon at bounding box center [942, 283] width 16 height 16
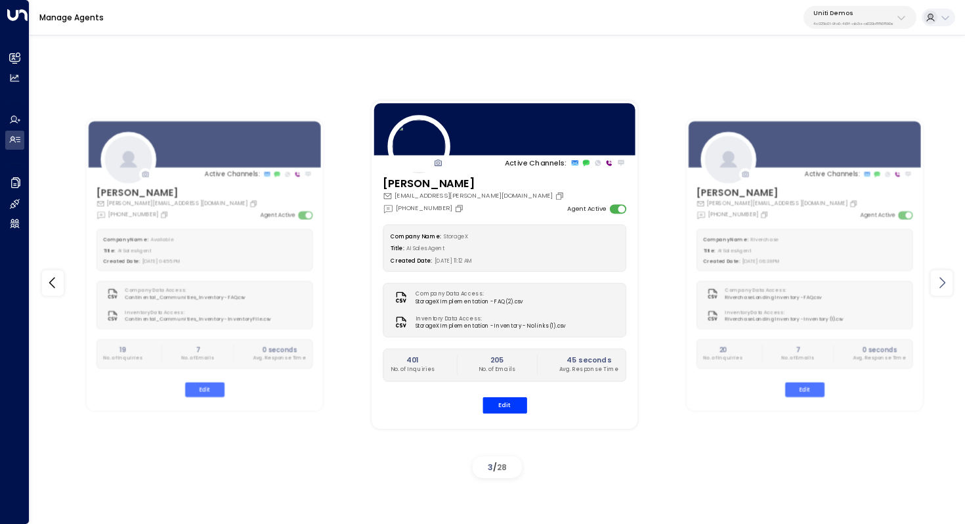
click at [943, 290] on icon at bounding box center [942, 283] width 16 height 16
click at [44, 281] on div at bounding box center [53, 283] width 22 height 26
click at [57, 281] on icon at bounding box center [53, 283] width 16 height 16
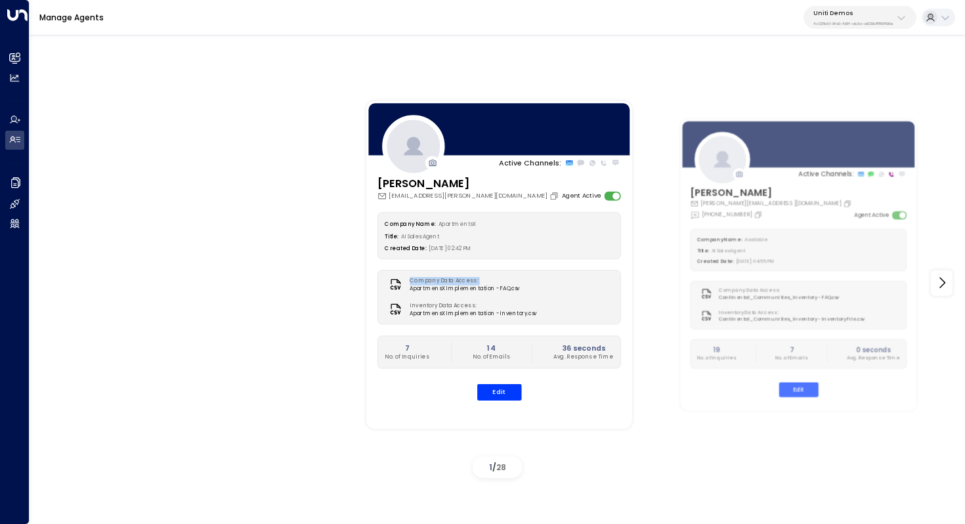
click at [57, 281] on div "Active Channels: [PERSON_NAME] [PERSON_NAME][EMAIL_ADDRESS][DOMAIN_NAME] Agent …" at bounding box center [497, 283] width 886 height 401
